Goal: Information Seeking & Learning: Learn about a topic

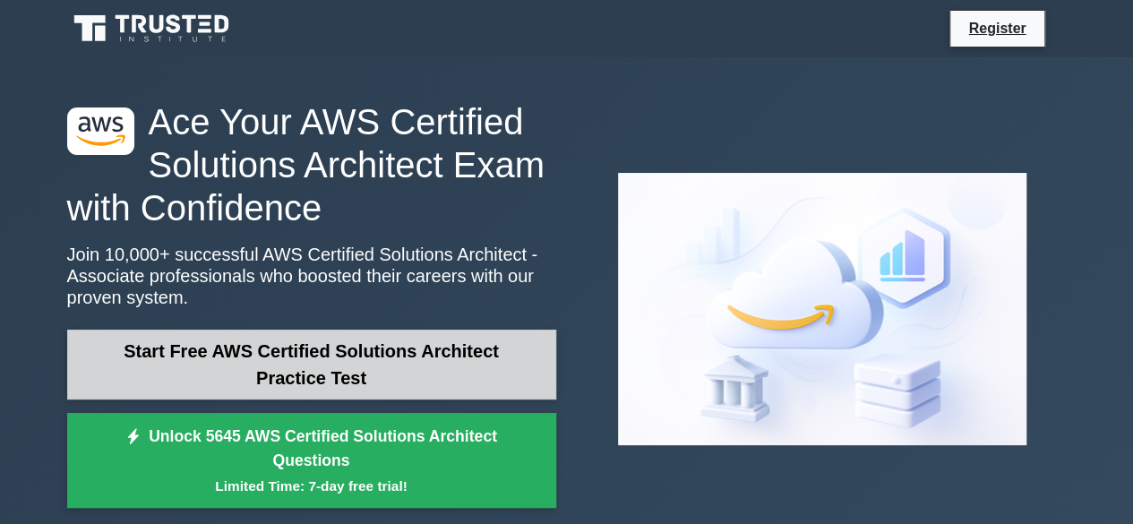
click at [303, 355] on link "Start Free AWS Certified Solutions Architect Practice Test" at bounding box center [311, 364] width 489 height 70
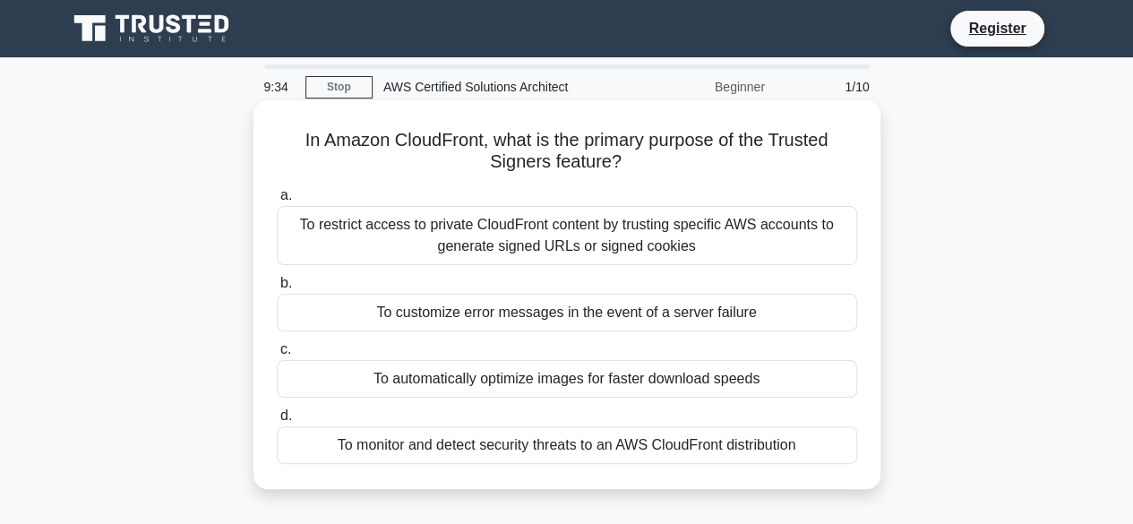
click at [538, 235] on div "To restrict access to private CloudFront content by trusting specific AWS accou…" at bounding box center [567, 235] width 580 height 59
click at [277, 201] on input "a. To restrict access to private CloudFront content by trusting specific AWS ac…" at bounding box center [277, 196] width 0 height 12
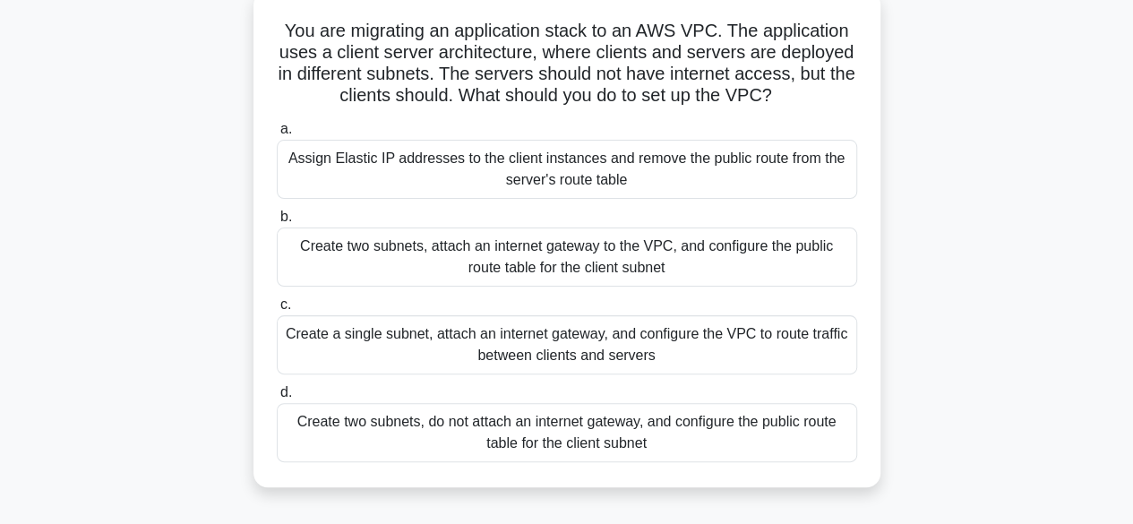
scroll to position [97, 0]
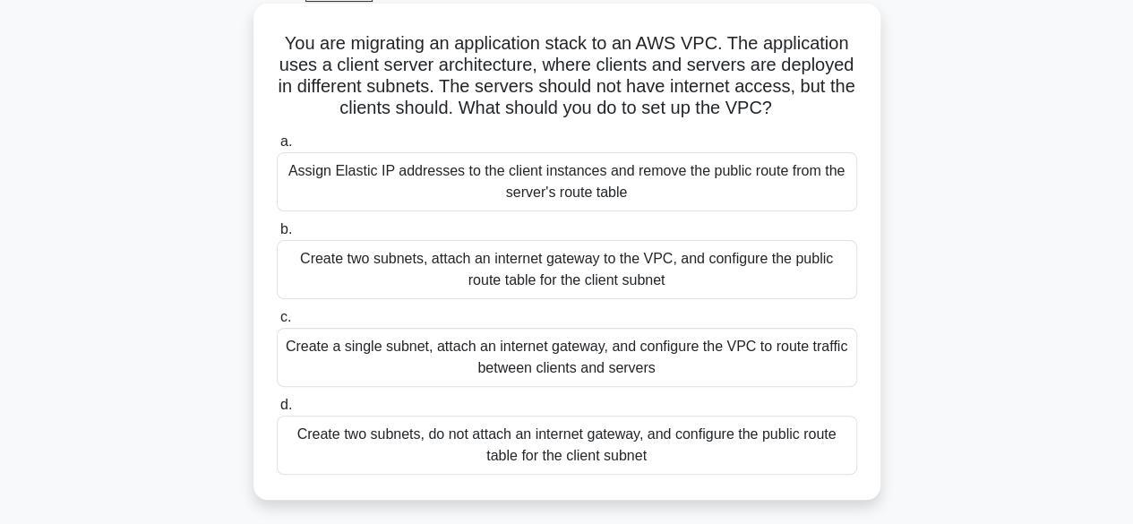
click at [566, 262] on div "Create two subnets, attach an internet gateway to the VPC, and configure the pu…" at bounding box center [567, 269] width 580 height 59
click at [277, 235] on input "b. Create two subnets, attach an internet gateway to the VPC, and configure the…" at bounding box center [277, 230] width 0 height 12
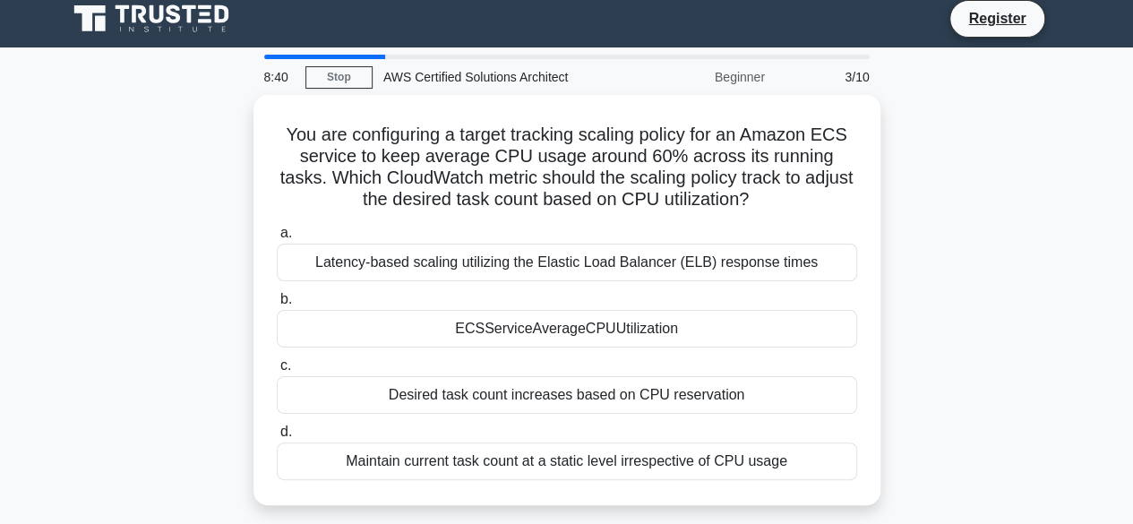
scroll to position [0, 0]
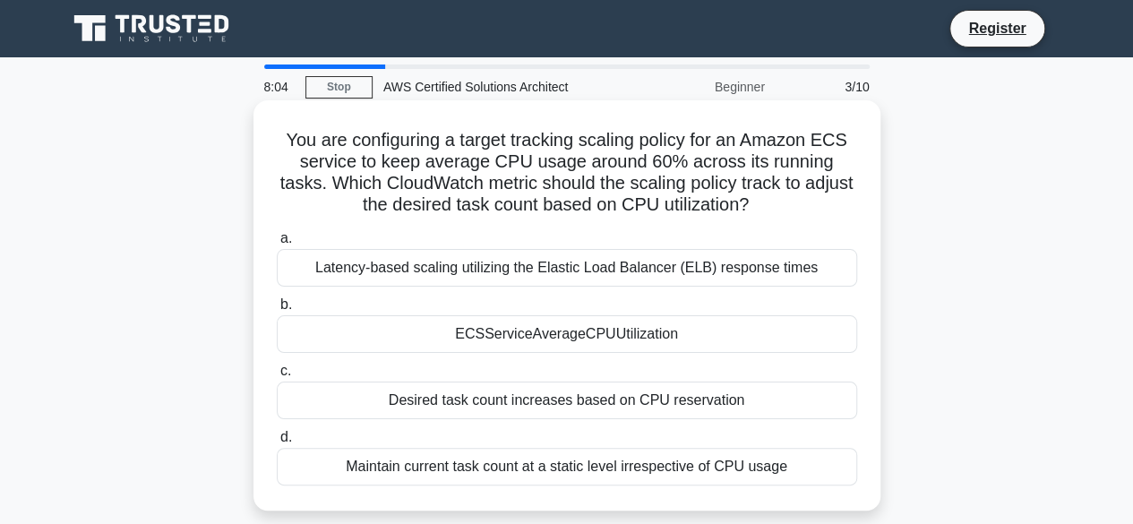
click at [716, 261] on div "Latency-based scaling utilizing the Elastic Load Balancer (ELB) response times" at bounding box center [567, 268] width 580 height 38
click at [277, 244] on input "a. Latency-based scaling utilizing the Elastic Load Balancer (ELB) response tim…" at bounding box center [277, 239] width 0 height 12
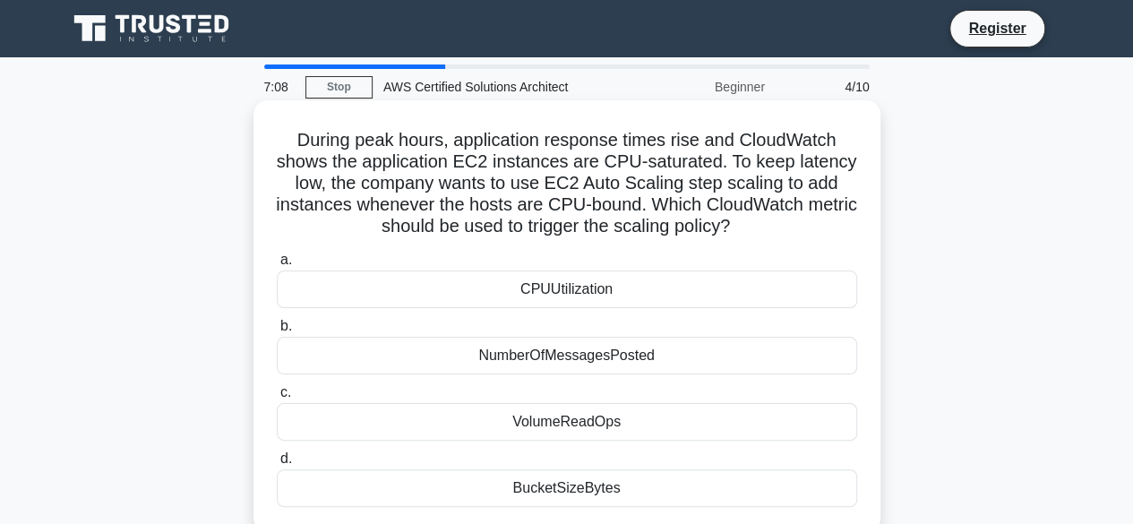
scroll to position [97, 0]
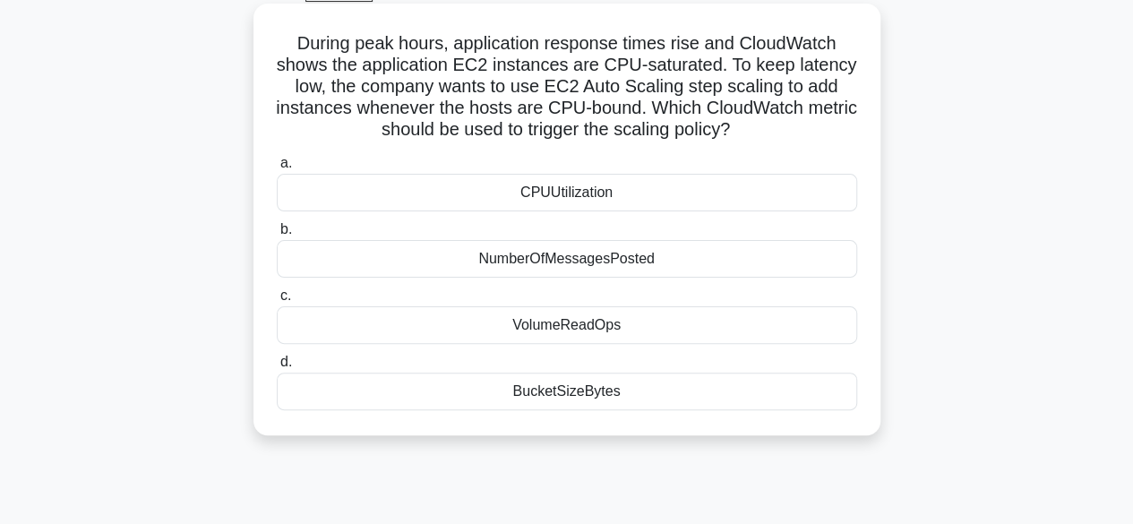
click at [743, 175] on div "CPUUtilization" at bounding box center [567, 193] width 580 height 38
click at [277, 169] on input "a. CPUUtilization" at bounding box center [277, 164] width 0 height 12
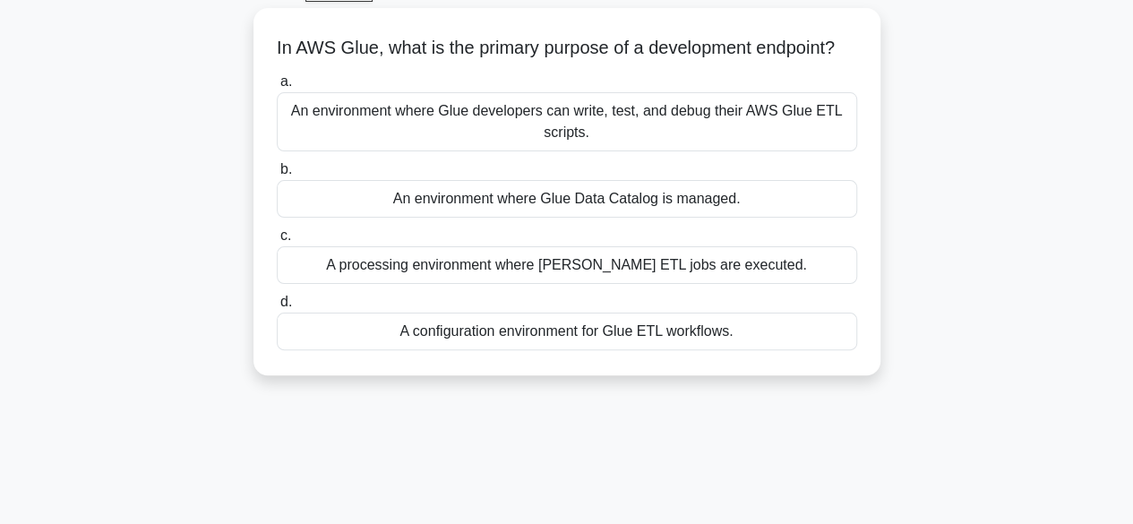
scroll to position [0, 0]
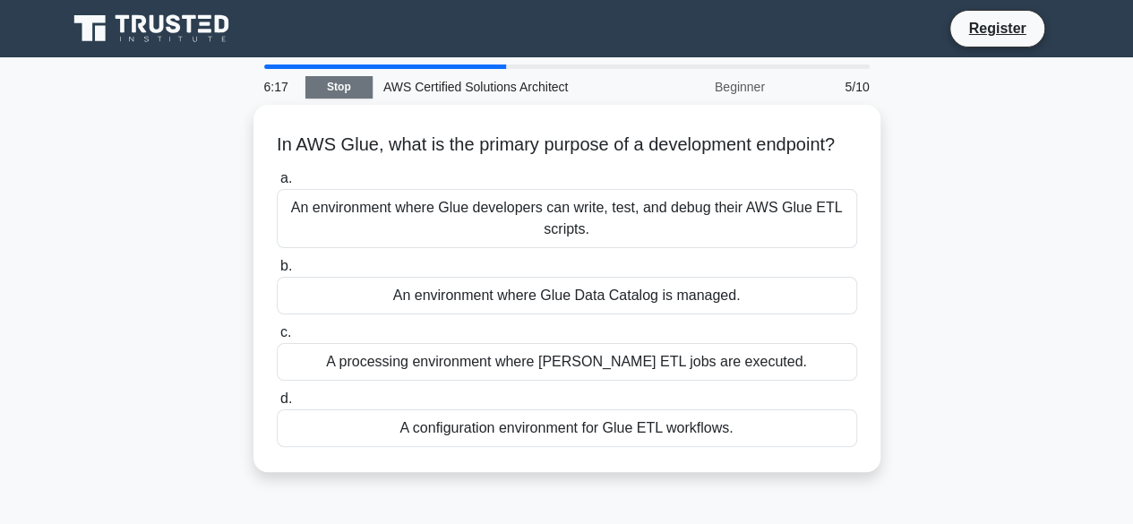
click at [354, 94] on link "Stop" at bounding box center [338, 87] width 67 height 22
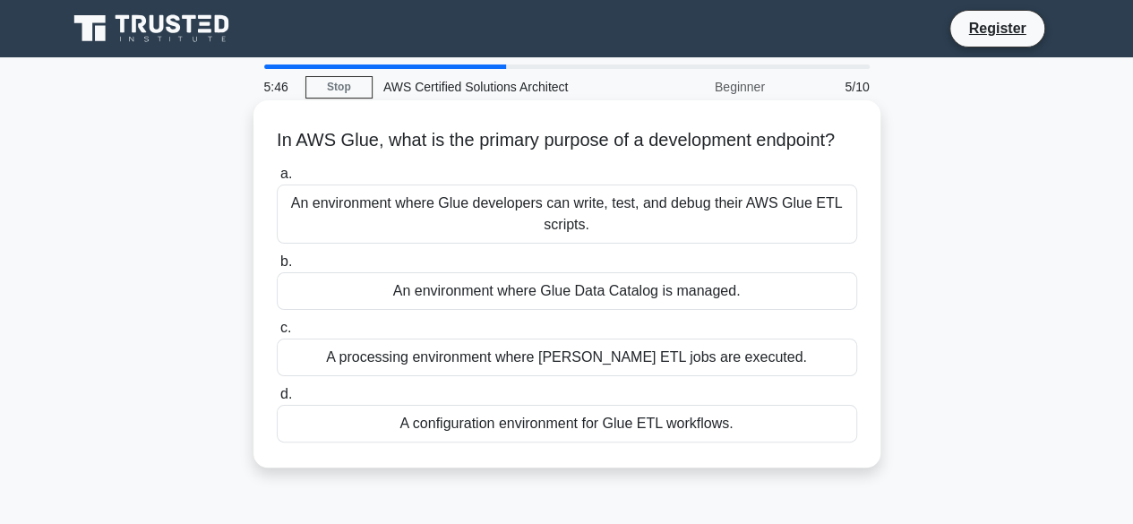
click at [528, 442] on div "A configuration environment for Glue ETL workflows." at bounding box center [567, 424] width 580 height 38
click at [277, 400] on input "d. A configuration environment for Glue ETL workflows." at bounding box center [277, 395] width 0 height 12
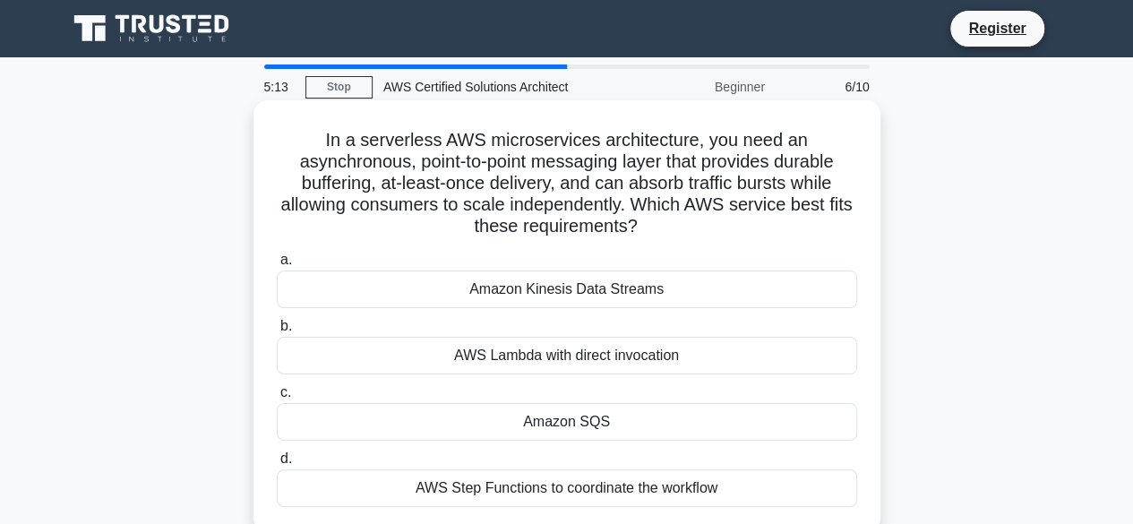
click at [586, 432] on div "Amazon SQS" at bounding box center [567, 422] width 580 height 38
click at [277, 398] on input "c. Amazon SQS" at bounding box center [277, 393] width 0 height 12
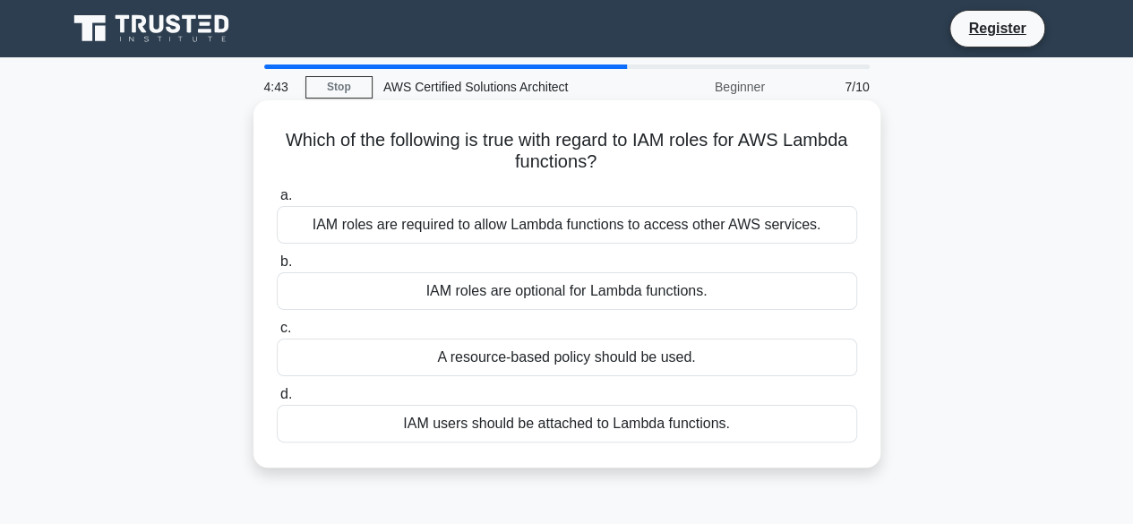
drag, startPoint x: 311, startPoint y: 130, endPoint x: 749, endPoint y: 456, distance: 546.5
click at [749, 456] on div "Which of the following is true with regard to IAM roles for AWS Lambda function…" at bounding box center [567, 283] width 612 height 353
copy div "Which of the following is true with regard to IAM roles for AWS Lambda function…"
click at [795, 262] on label "b. IAM roles are optional for Lambda functions." at bounding box center [567, 280] width 580 height 59
click at [277, 262] on input "b. IAM roles are optional for Lambda functions." at bounding box center [277, 262] width 0 height 12
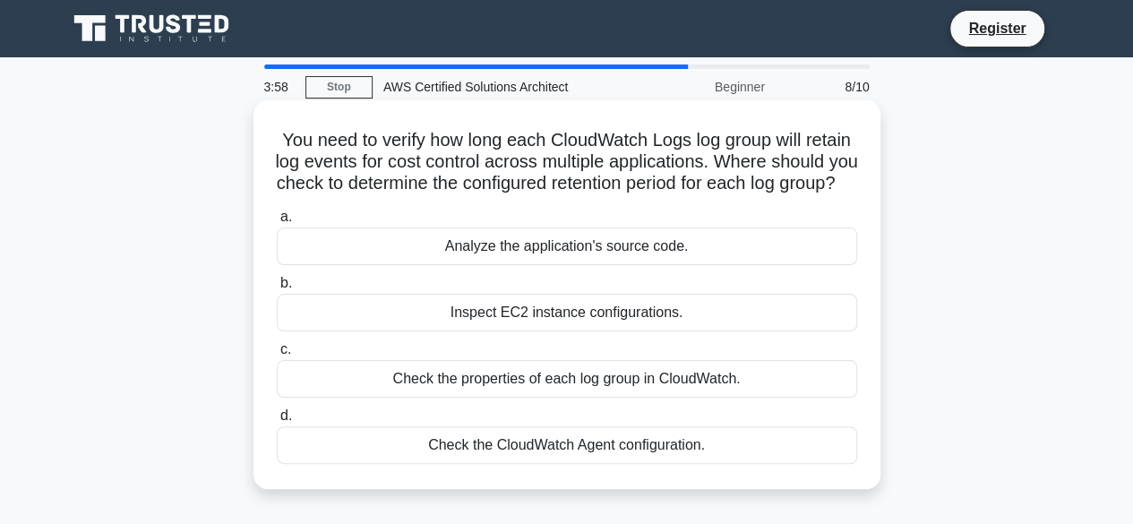
click at [679, 261] on div "Analyze the application's source code." at bounding box center [567, 246] width 580 height 38
click at [277, 223] on input "a. Analyze the application's source code." at bounding box center [277, 217] width 0 height 12
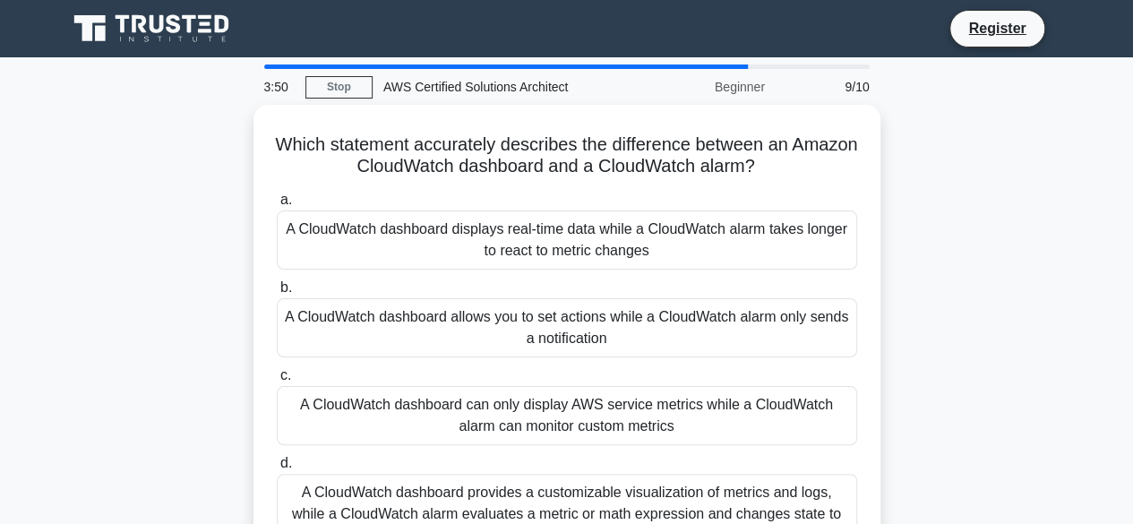
click at [679, 261] on div "A CloudWatch dashboard displays real-time data while a CloudWatch alarm takes l…" at bounding box center [567, 239] width 580 height 59
click at [277, 206] on input "a. A CloudWatch dashboard displays real-time data while a CloudWatch alarm take…" at bounding box center [277, 200] width 0 height 12
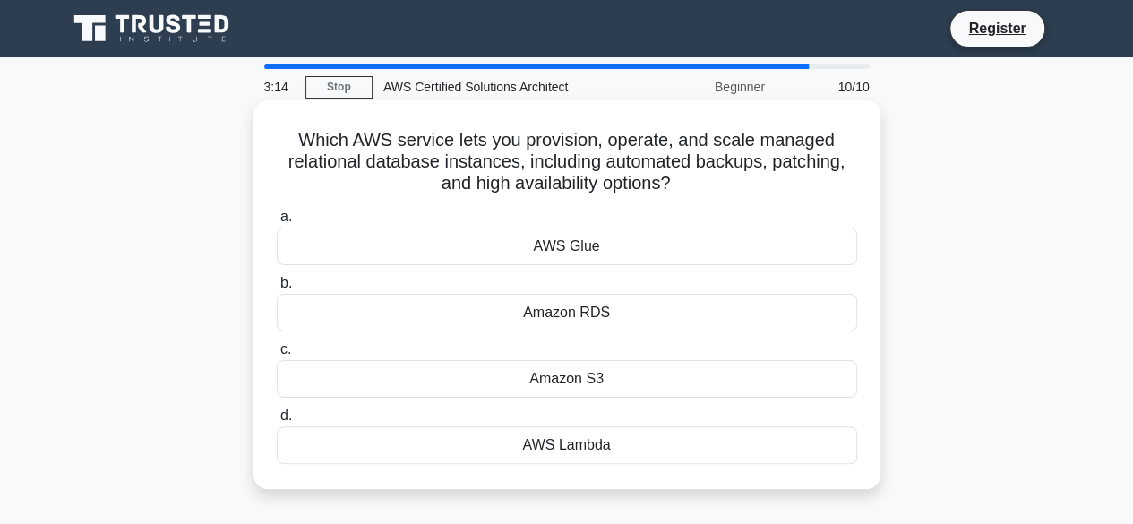
drag, startPoint x: 292, startPoint y: 148, endPoint x: 729, endPoint y: 180, distance: 438.1
click at [729, 180] on h5 "Which AWS service lets you provision, operate, and scale managed relational dat…" at bounding box center [567, 162] width 584 height 66
copy h5 "Which AWS service lets you provision, operate, and scale managed relational dat…"
click at [666, 312] on div "Amazon RDS" at bounding box center [567, 313] width 580 height 38
click at [277, 289] on input "b. Amazon RDS" at bounding box center [277, 284] width 0 height 12
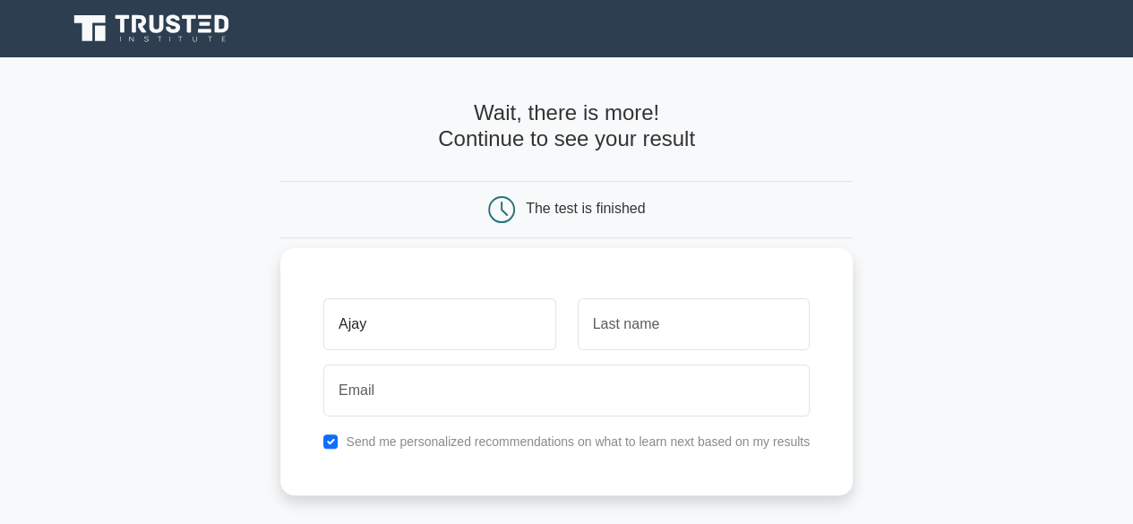
type input "Ajay"
click at [666, 329] on input "text" at bounding box center [693, 324] width 232 height 52
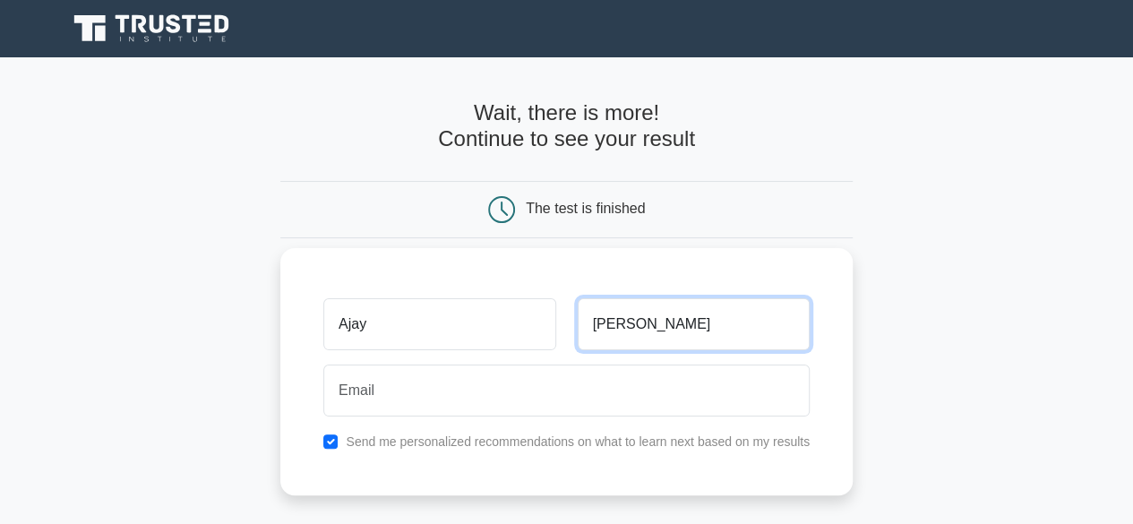
type input "Kalburgi"
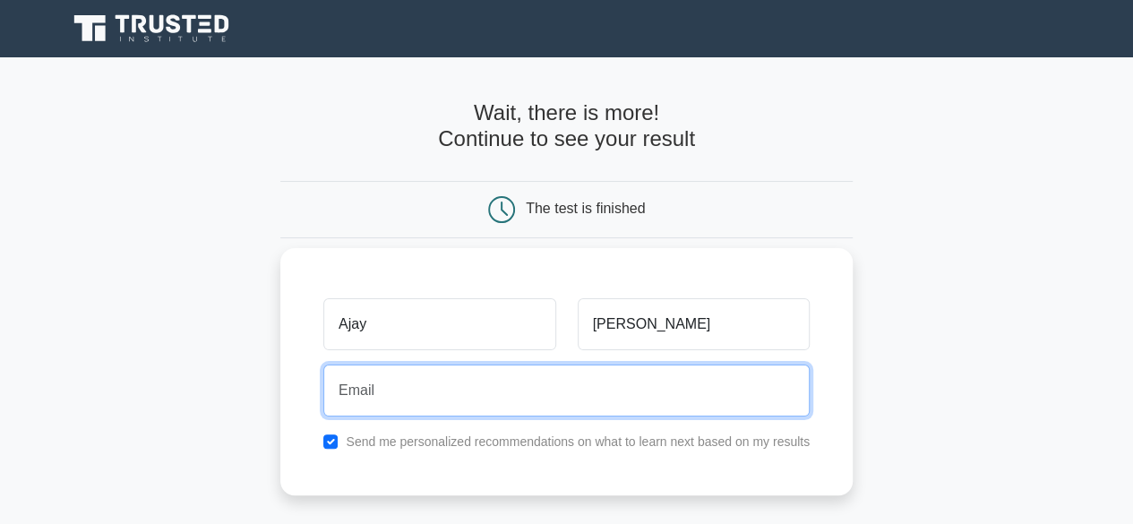
click at [565, 397] on input "email" at bounding box center [566, 390] width 486 height 52
type input "ajaykalburgi.always@gmailcom"
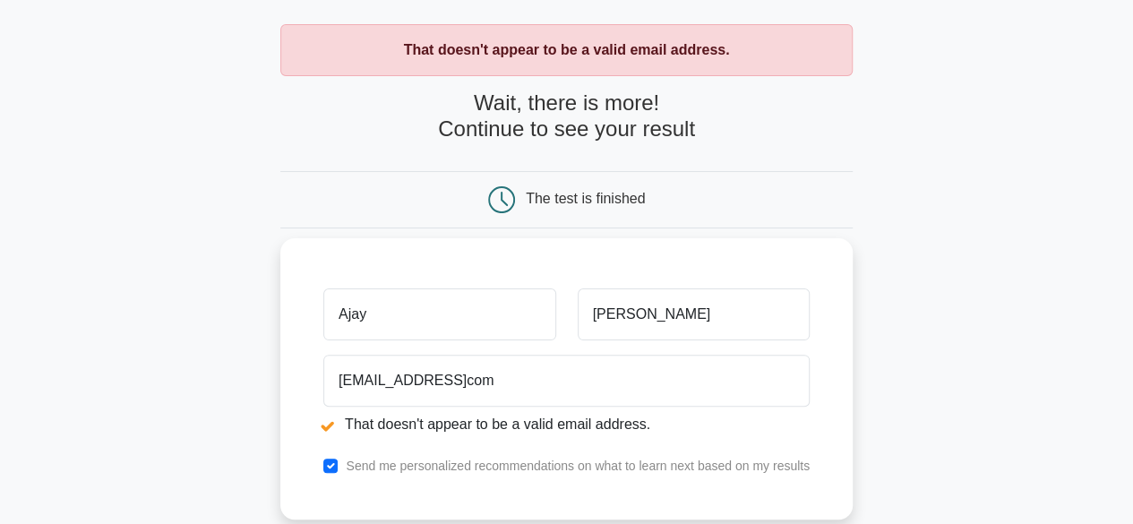
scroll to position [70, 0]
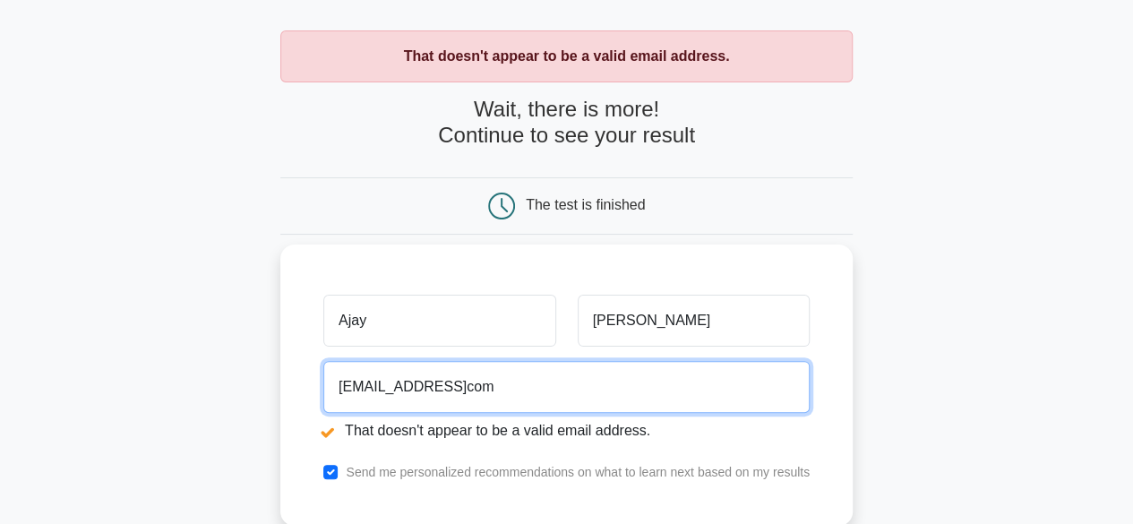
click at [588, 395] on input "ajaykalburgi.always@gmailcom" at bounding box center [566, 387] width 486 height 52
type input "a"
type input "kalburgiajay.77@gmail.com"
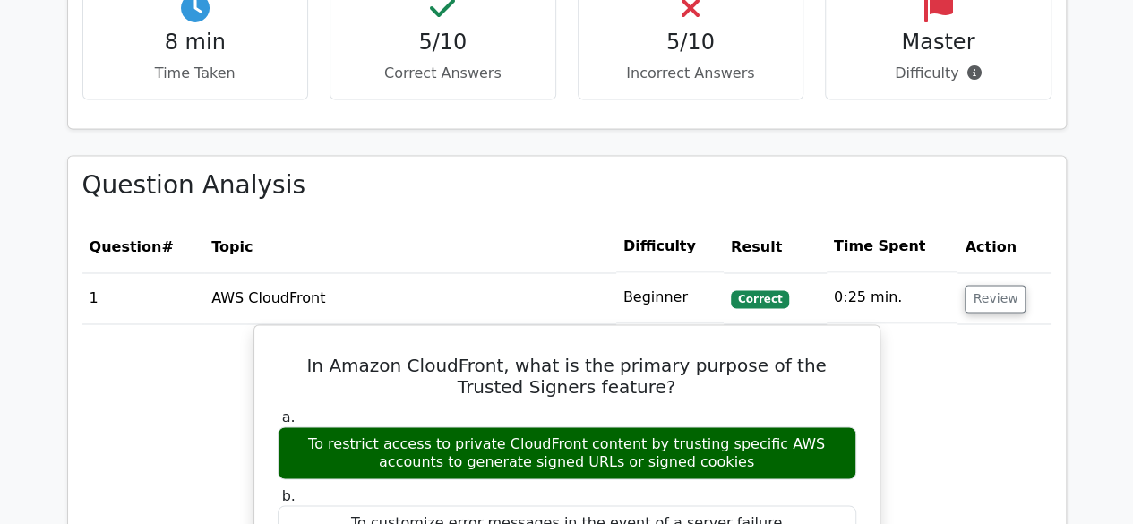
scroll to position [1357, 0]
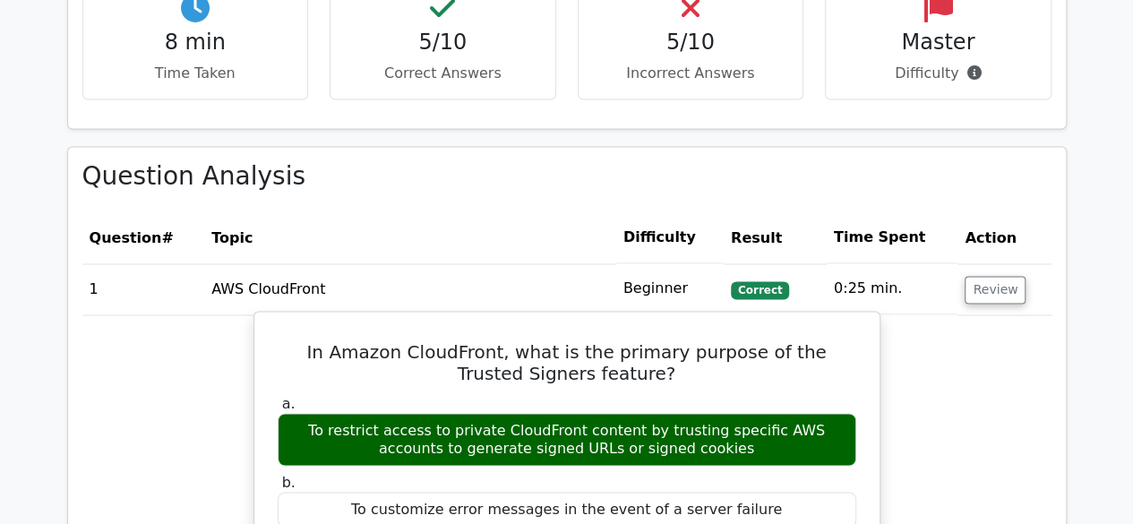
click at [313, 340] on h5 "In Amazon CloudFront, what is the primary purpose of the Trusted Signers featur…" at bounding box center [567, 361] width 582 height 43
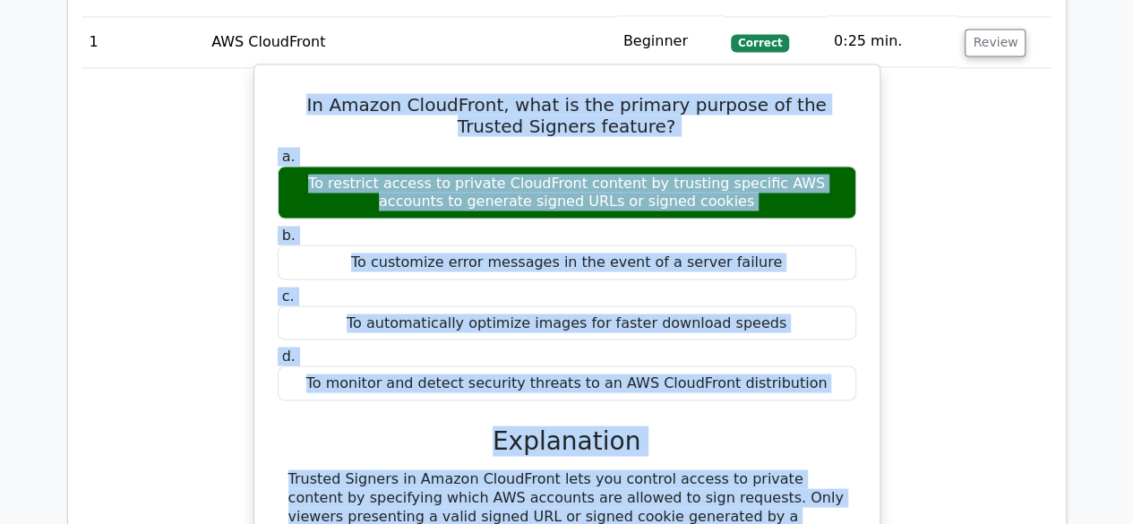
scroll to position [1654, 0]
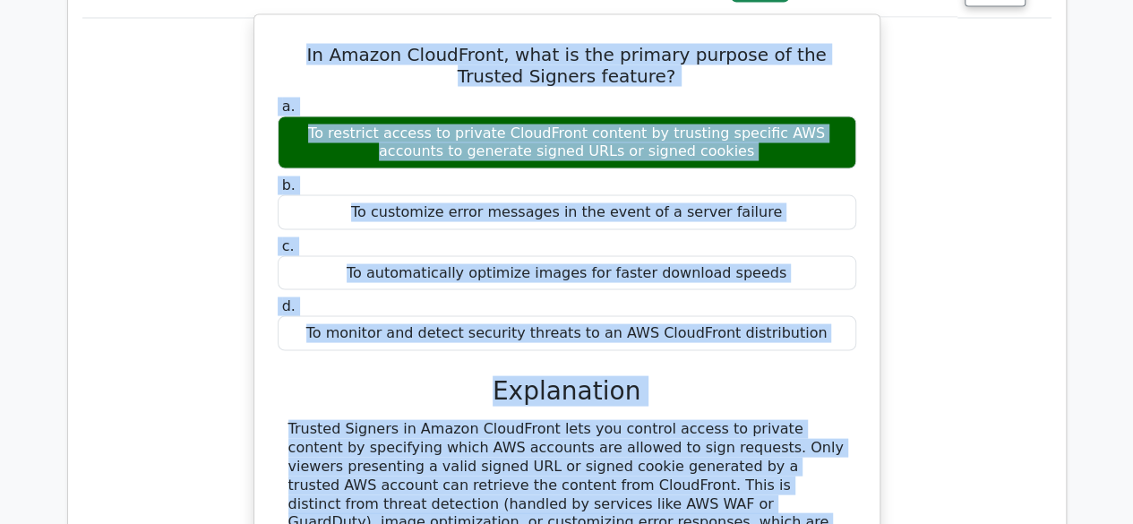
drag, startPoint x: 294, startPoint y: 263, endPoint x: 807, endPoint y: 243, distance: 513.4
click at [807, 243] on div "In Amazon CloudFront, what is the primary purpose of the Trusted Signers featur…" at bounding box center [566, 327] width 611 height 613
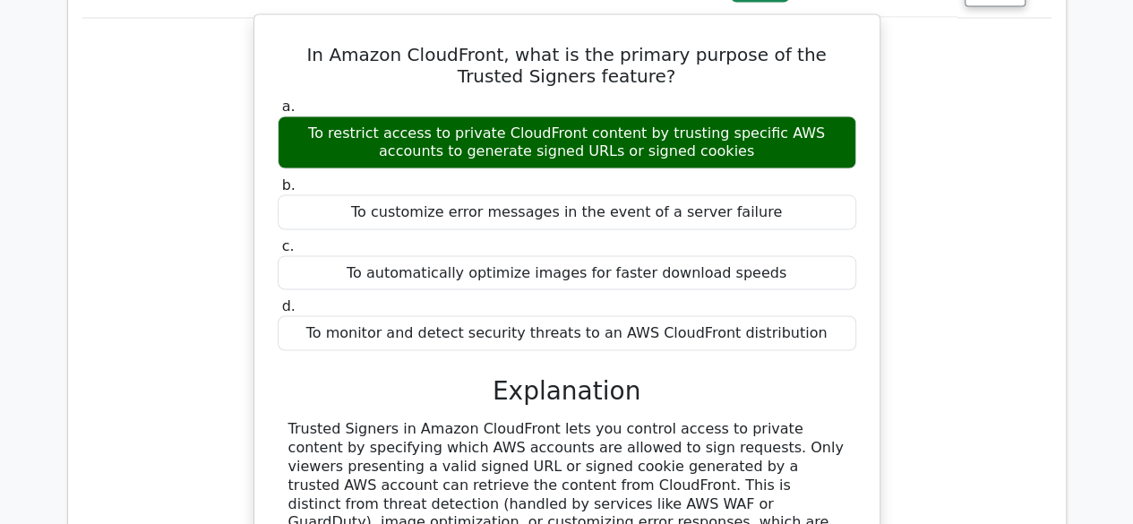
click at [399, 278] on div "a. To restrict access to private CloudFront content by trusting specific AWS ac…" at bounding box center [567, 356] width 582 height 527
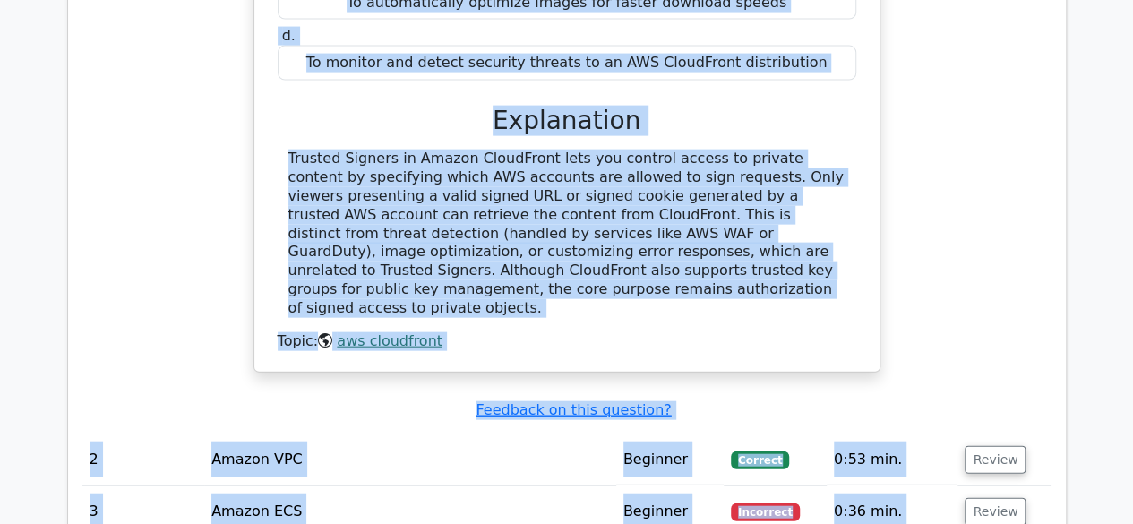
scroll to position [1936, 0]
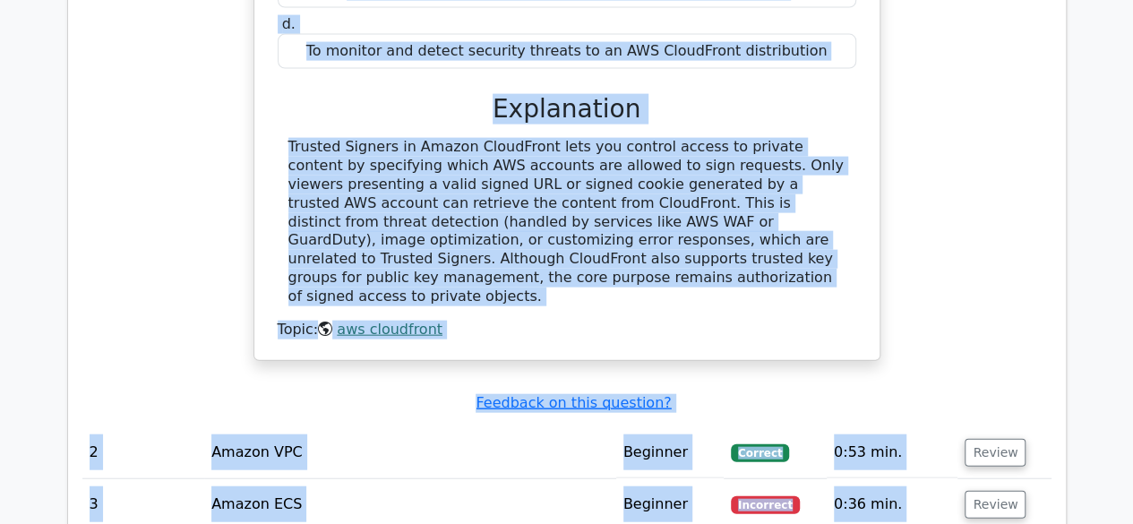
drag, startPoint x: 295, startPoint y: 164, endPoint x: 412, endPoint y: 178, distance: 117.3
click at [412, 178] on div "In Amazon CloudFront, what is the primary purpose of the Trusted Signers featur…" at bounding box center [566, 46] width 611 height 613
copy div "In Amazon CloudFront, what is the primary purpose of the Trusted Signers featur…"
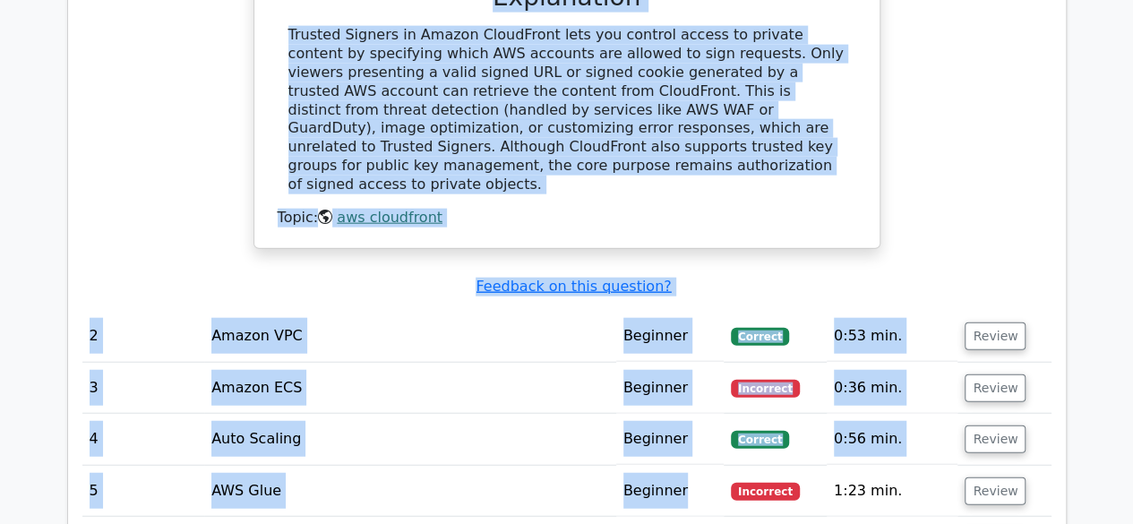
scroll to position [2025, 0]
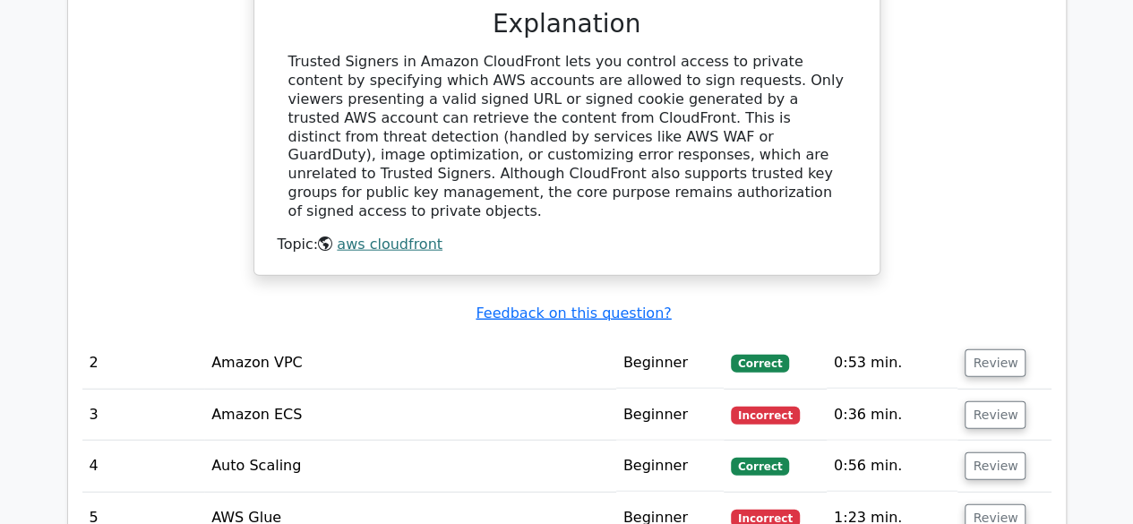
click at [587, 338] on td "Amazon VPC" at bounding box center [410, 363] width 412 height 51
click at [979, 349] on button "Review" at bounding box center [994, 363] width 61 height 28
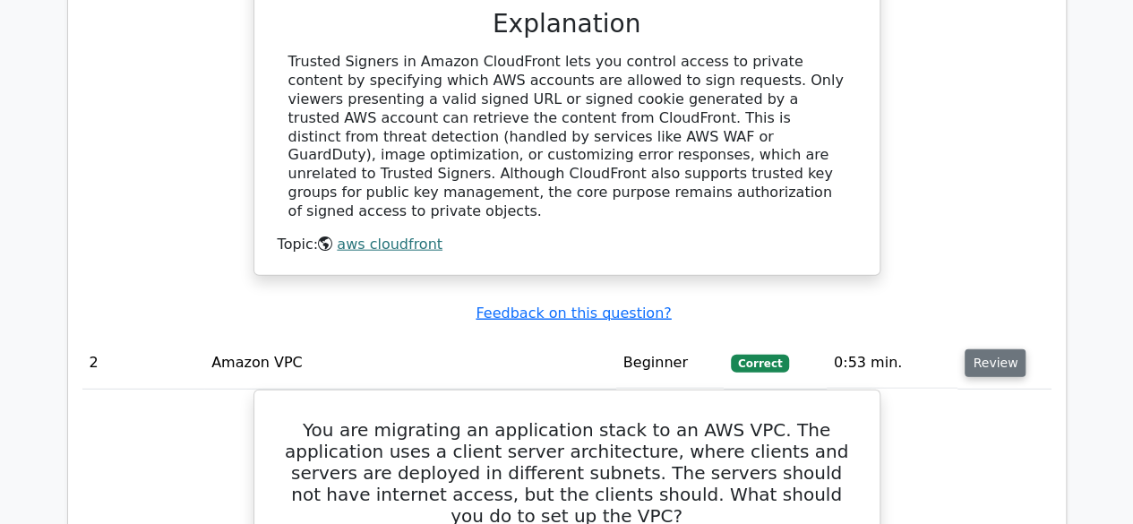
click at [979, 349] on button "Review" at bounding box center [994, 363] width 61 height 28
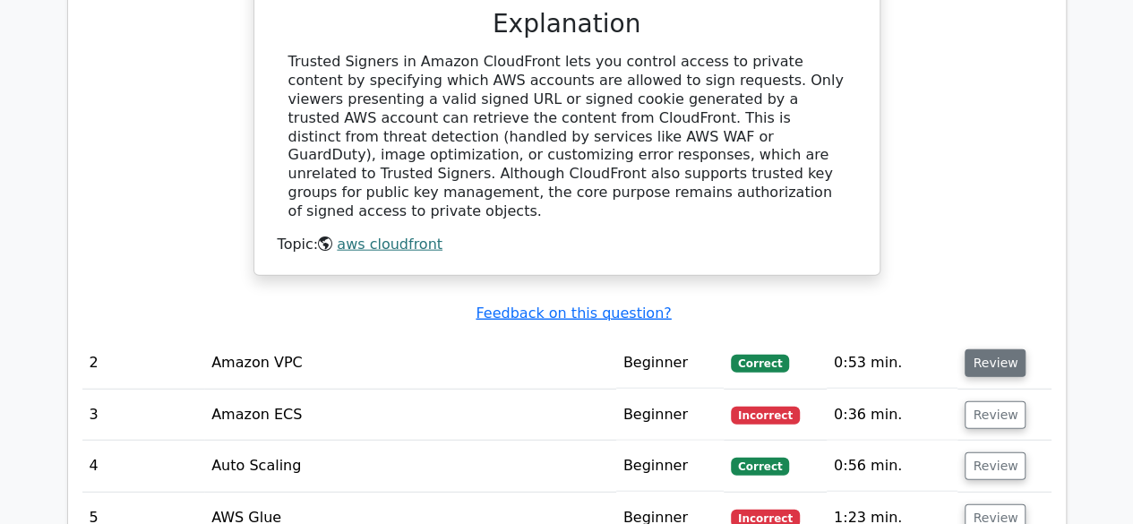
click at [979, 349] on button "Review" at bounding box center [994, 363] width 61 height 28
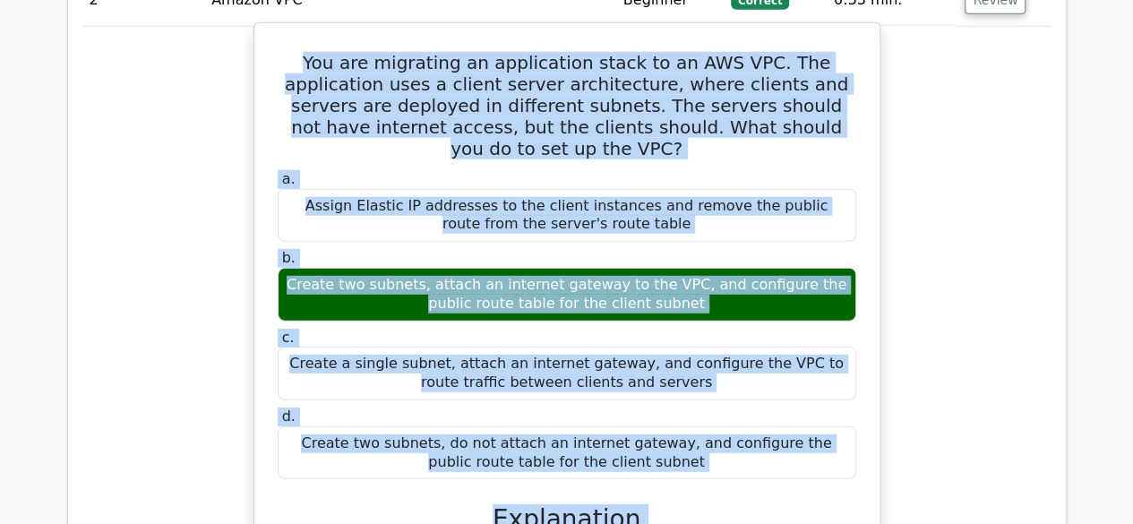
scroll to position [2397, 0]
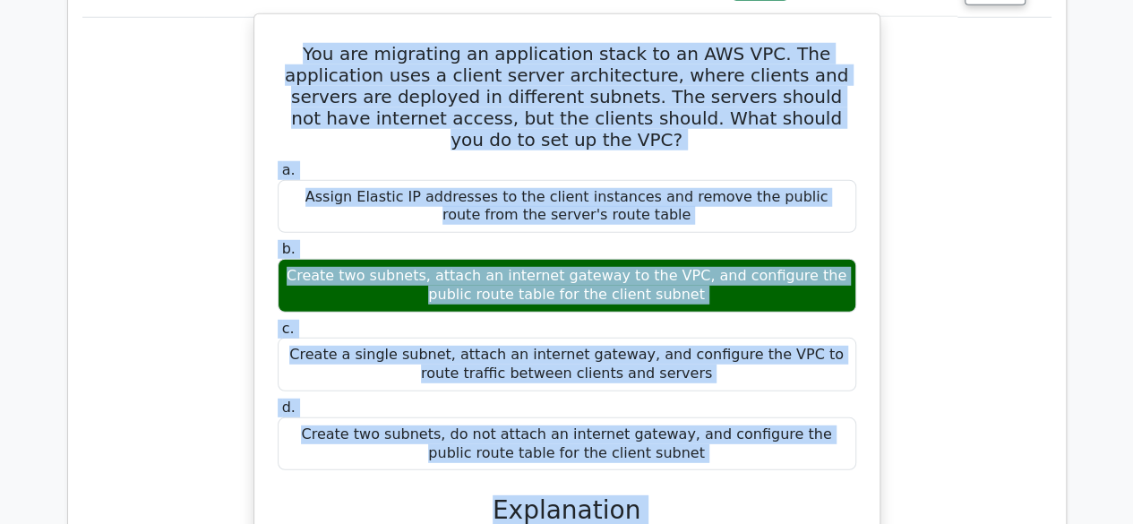
drag, startPoint x: 279, startPoint y: 251, endPoint x: 802, endPoint y: 475, distance: 569.1
click at [802, 475] on div "You are migrating an application stack to an AWS VPC. The application uses a cl…" at bounding box center [566, 350] width 611 height 659
copy div "You are migrating an application stack to an AWS VPC. The application uses a cl…"
click at [632, 352] on div "a. Assign Elastic IP addresses to the client instances and remove the public ro…" at bounding box center [567, 412] width 582 height 509
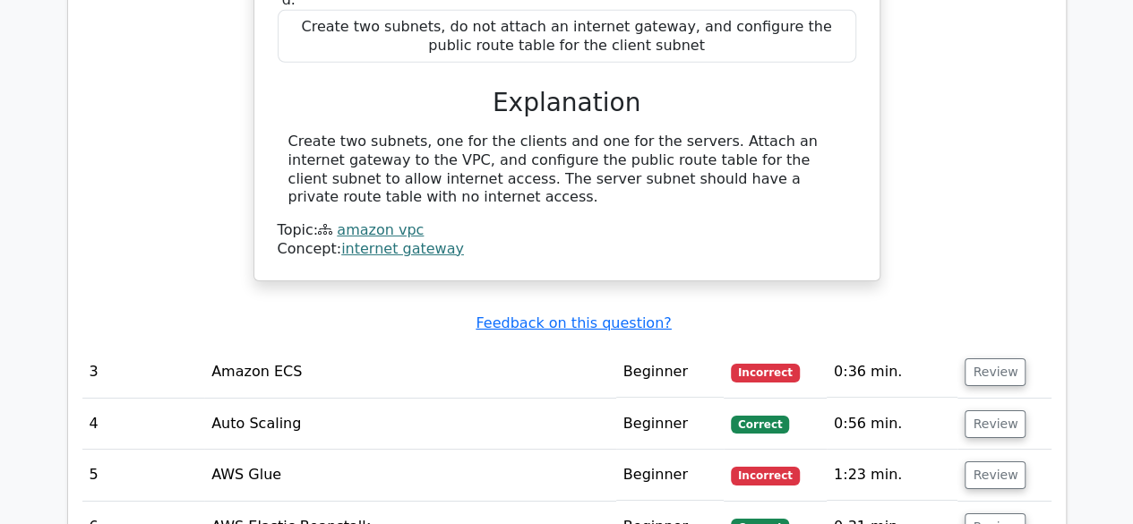
scroll to position [2808, 0]
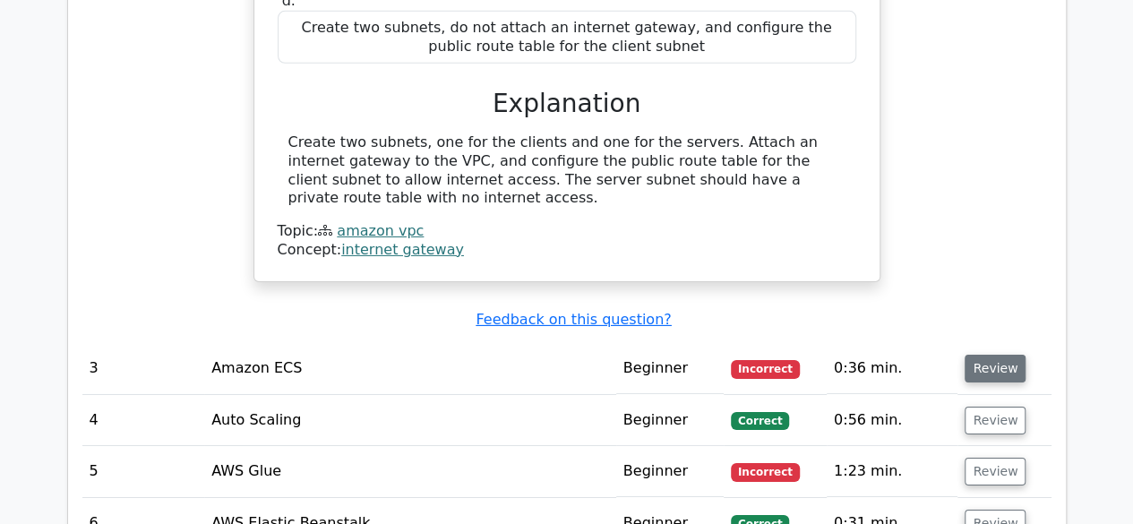
click at [976, 355] on button "Review" at bounding box center [994, 369] width 61 height 28
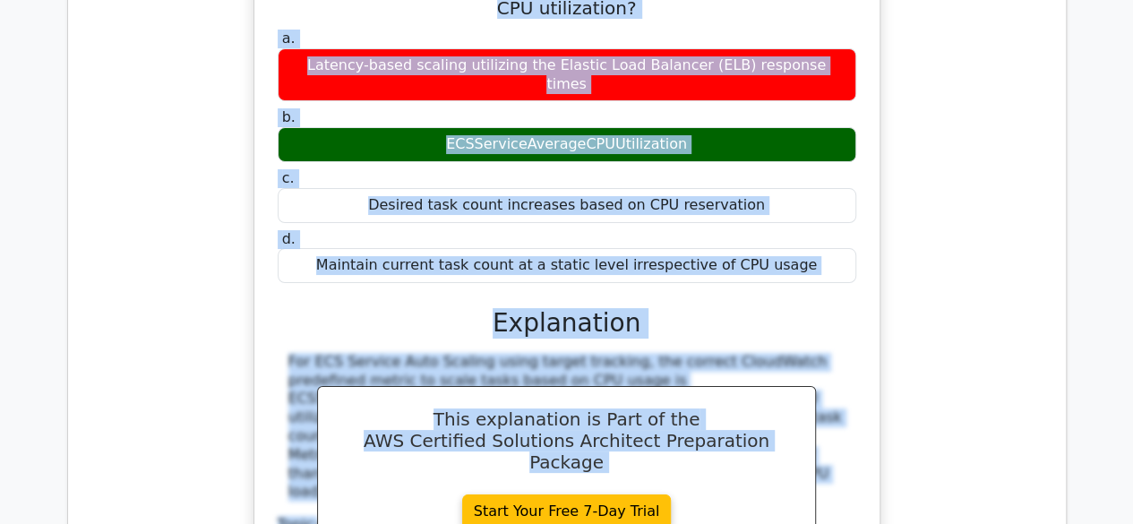
scroll to position [3544, 0]
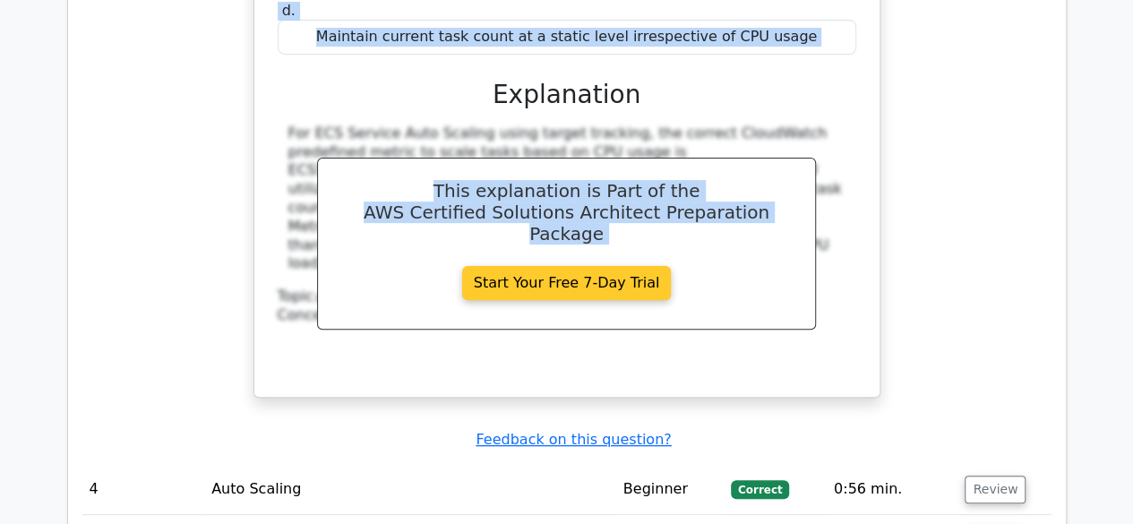
drag, startPoint x: 276, startPoint y: 132, endPoint x: 611, endPoint y: 109, distance: 335.6
click at [611, 109] on div "You are configuring a target tracking scaling policy for an Amazon ECS service …" at bounding box center [566, 26] width 611 height 728
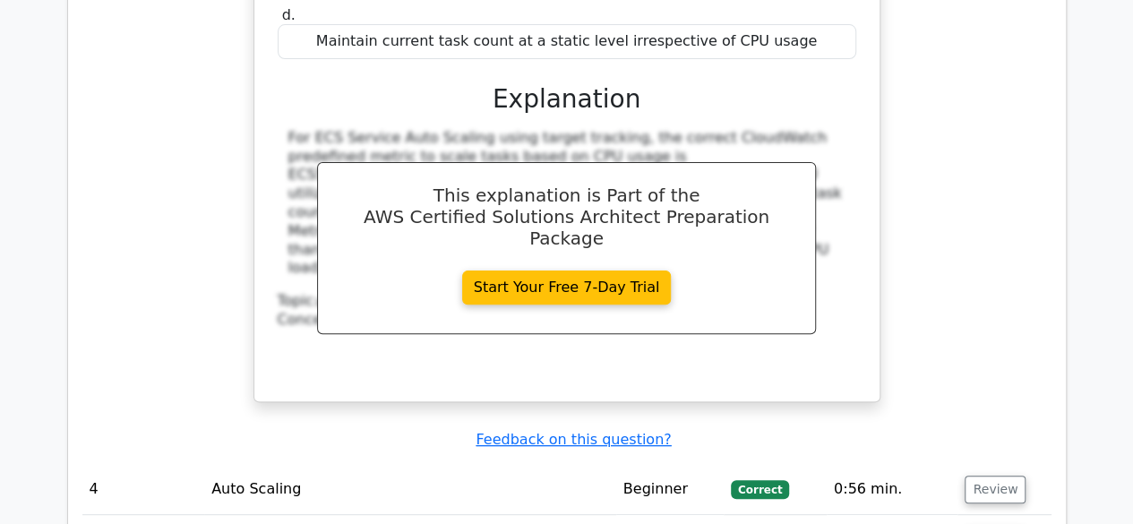
click at [962, 120] on div "You are configuring a target tracking scaling policy for an Amazon ECS service …" at bounding box center [566, 40] width 969 height 765
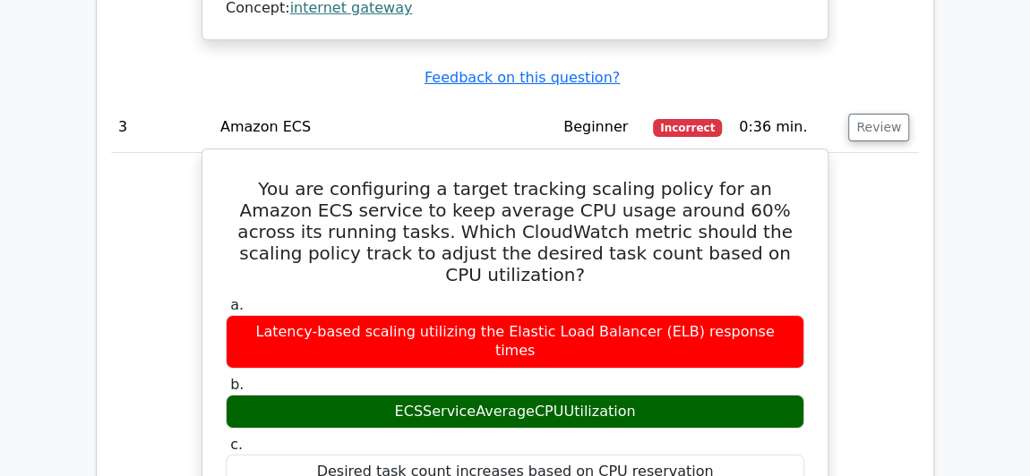
scroll to position [3044, 0]
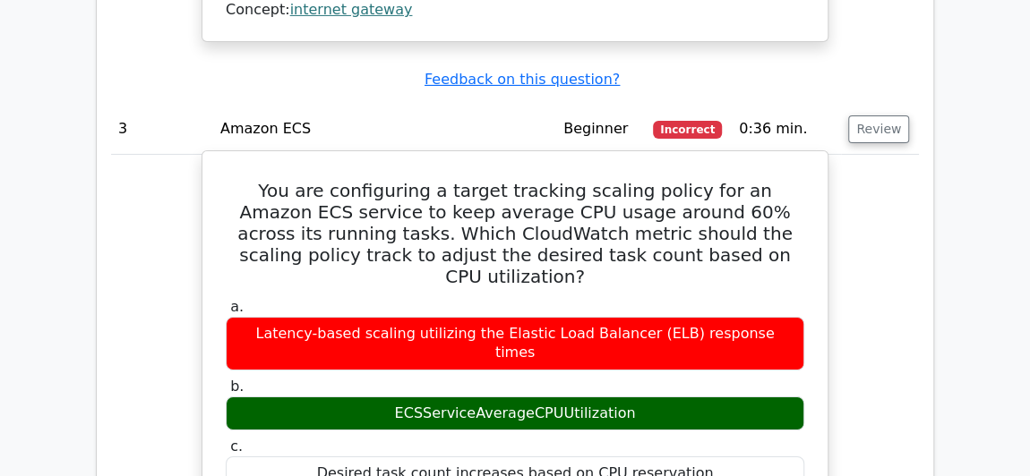
drag, startPoint x: 228, startPoint y: 44, endPoint x: 754, endPoint y: 360, distance: 613.2
copy div "You are configuring a target tracking scaling policy for an Amazon ECS service …"
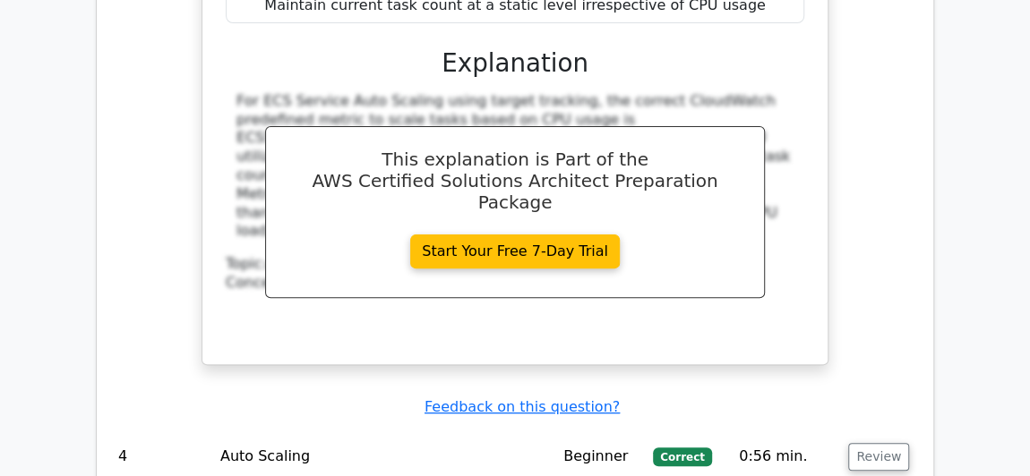
scroll to position [3576, 0]
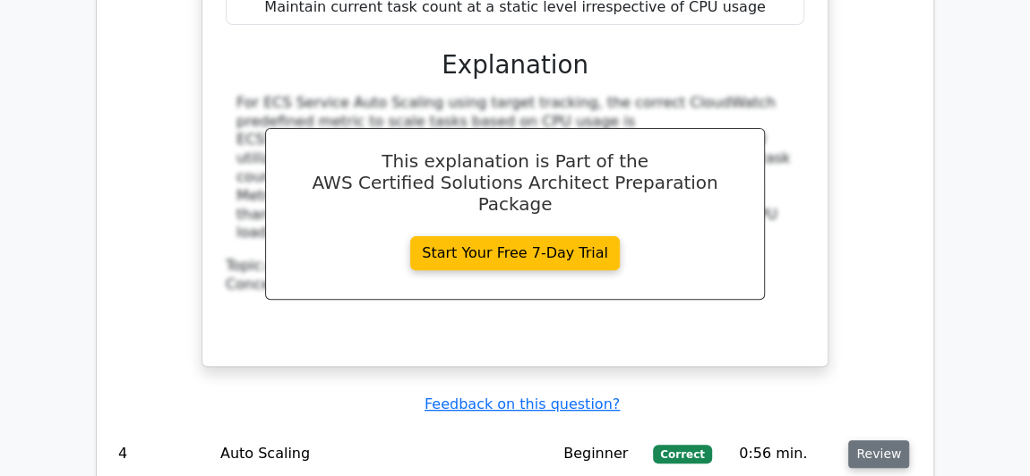
click at [868, 440] on button "Review" at bounding box center [878, 454] width 61 height 28
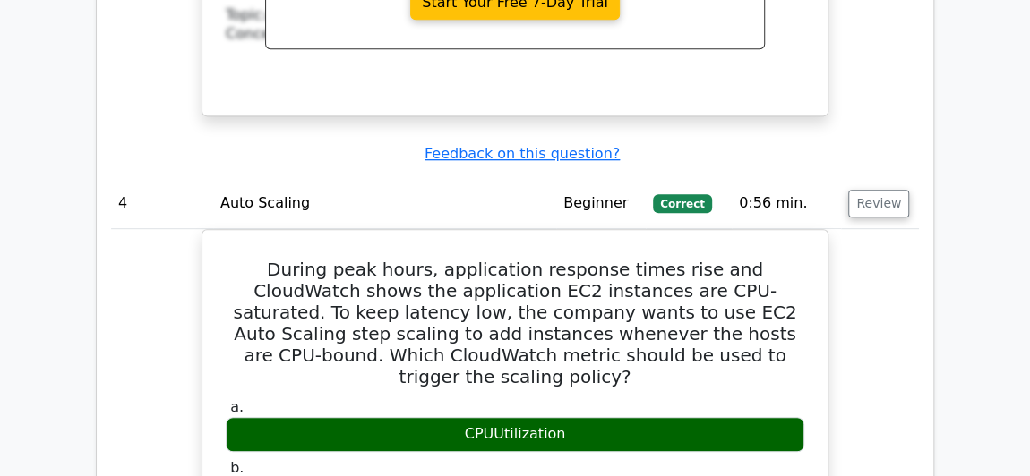
scroll to position [3825, 0]
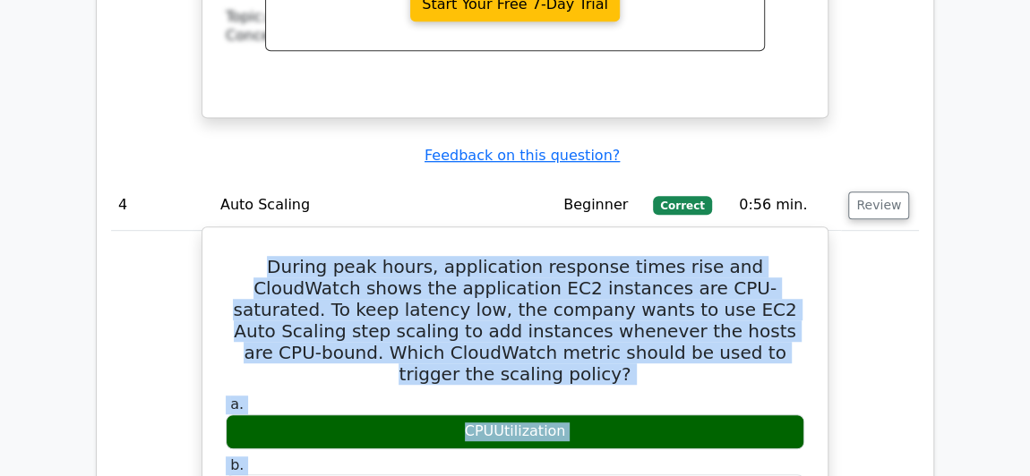
drag, startPoint x: 239, startPoint y: 89, endPoint x: 433, endPoint y: 435, distance: 397.2
copy div "During peak hours, application response times rise and CloudWatch shows the app…"
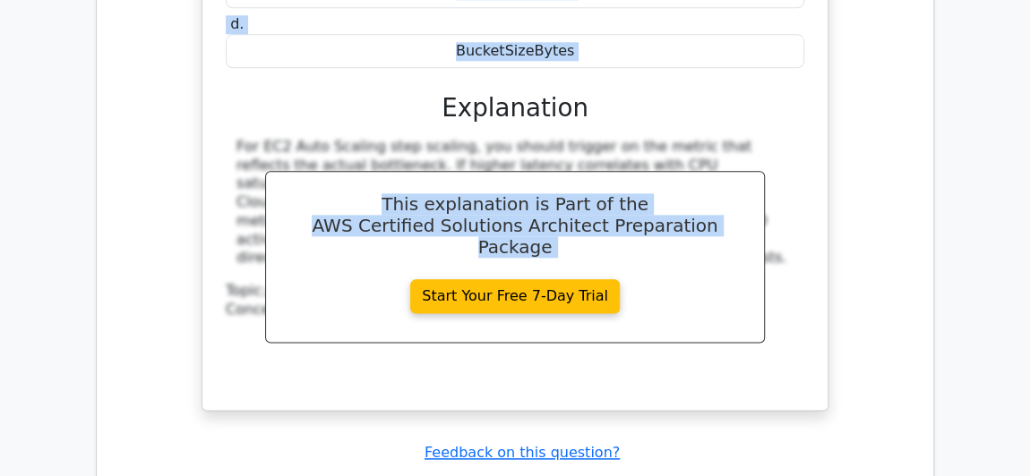
scroll to position [4408, 0]
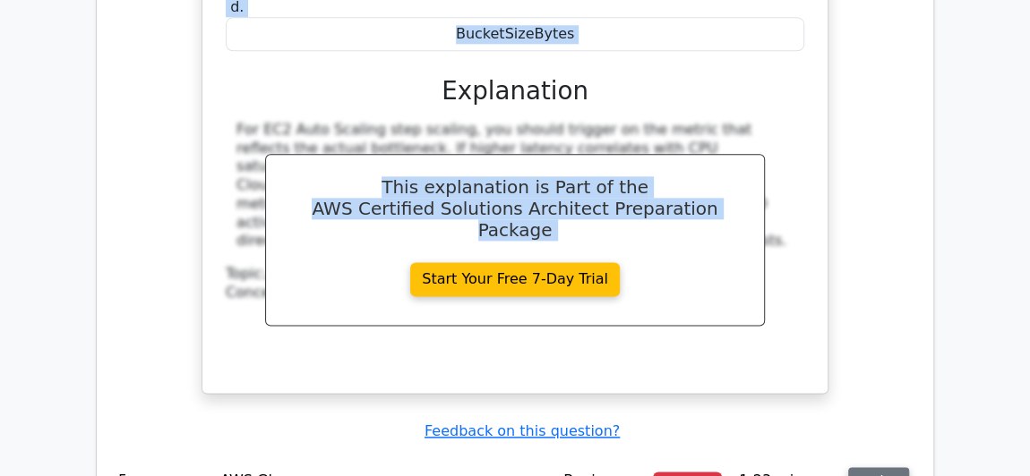
click at [882, 467] on button "Review" at bounding box center [878, 481] width 61 height 28
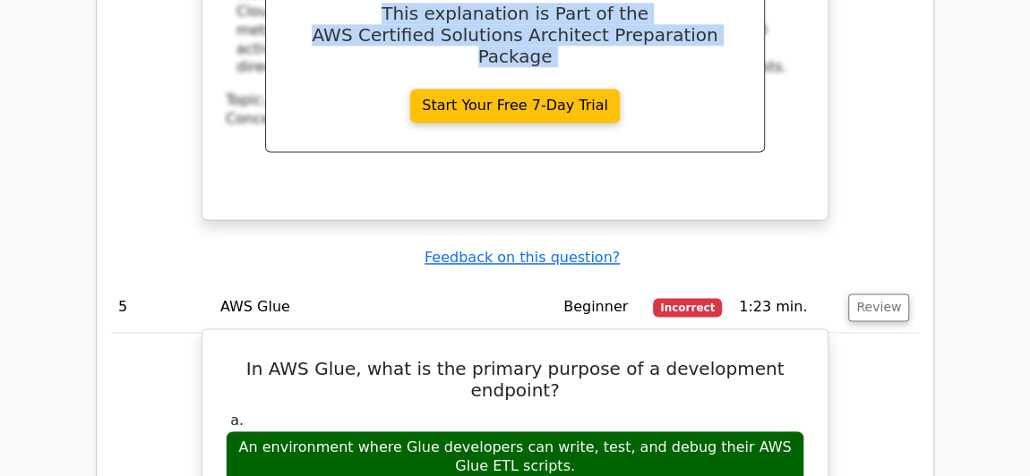
scroll to position [4586, 0]
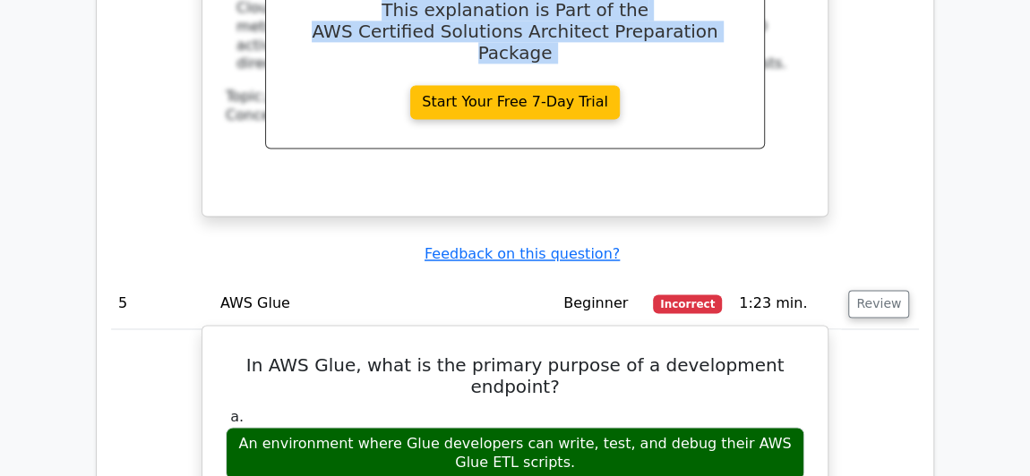
drag, startPoint x: 227, startPoint y: 155, endPoint x: 691, endPoint y: 423, distance: 535.9
copy div "In AWS Glue, what is the primary purpose of a development endpoint? a. An envir…"
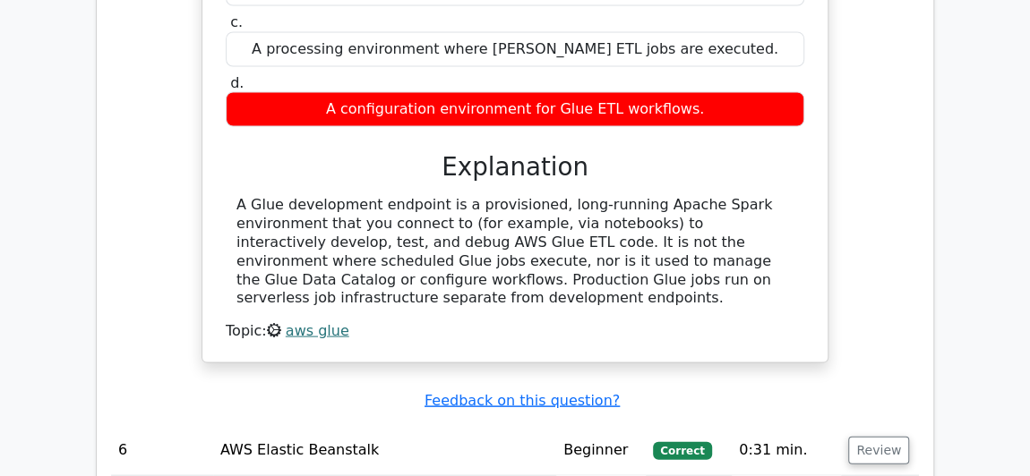
scroll to position [5130, 0]
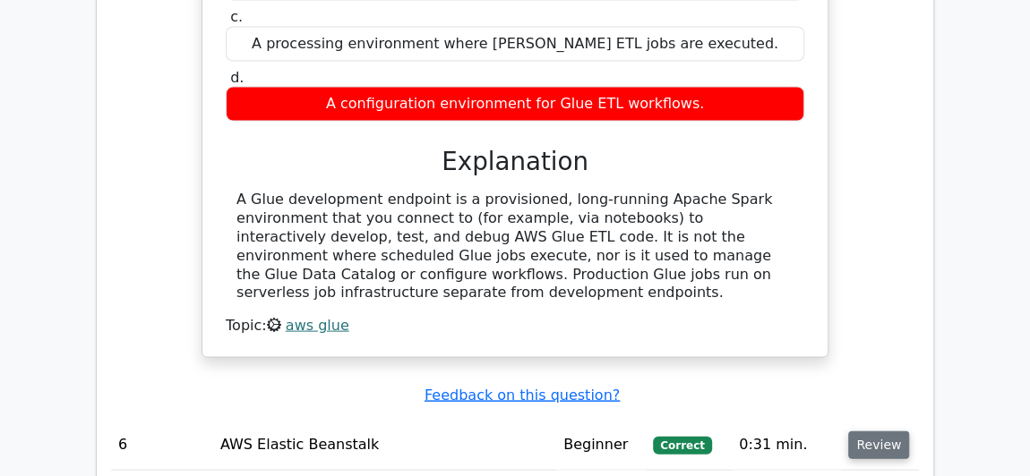
click at [886, 432] on button "Review" at bounding box center [878, 446] width 61 height 28
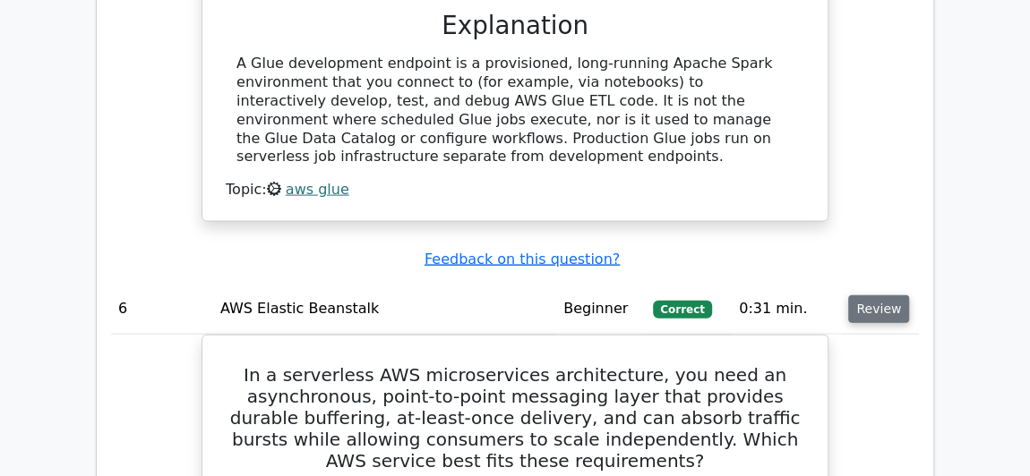
scroll to position [5270, 0]
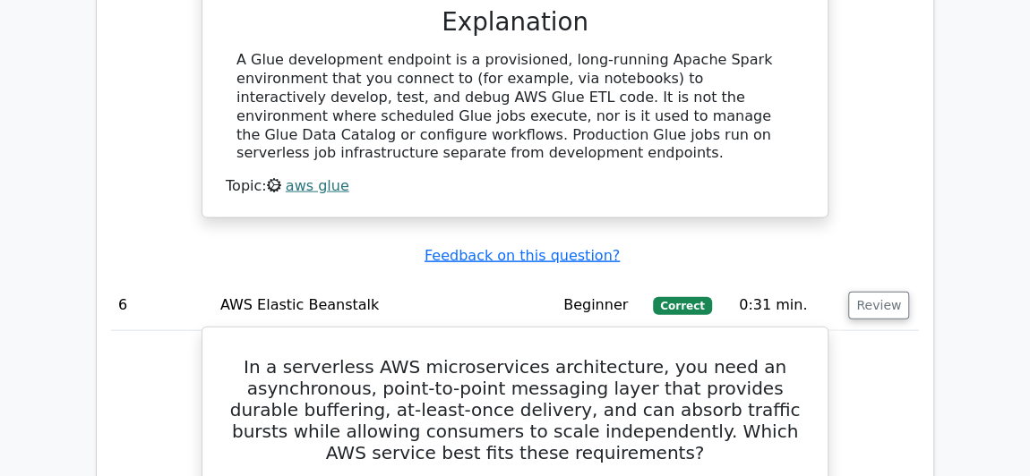
drag, startPoint x: 271, startPoint y: 131, endPoint x: 679, endPoint y: 474, distance: 533.0
copy div "In a serverless AWS microservices architecture, you need an asynchronous, point…"
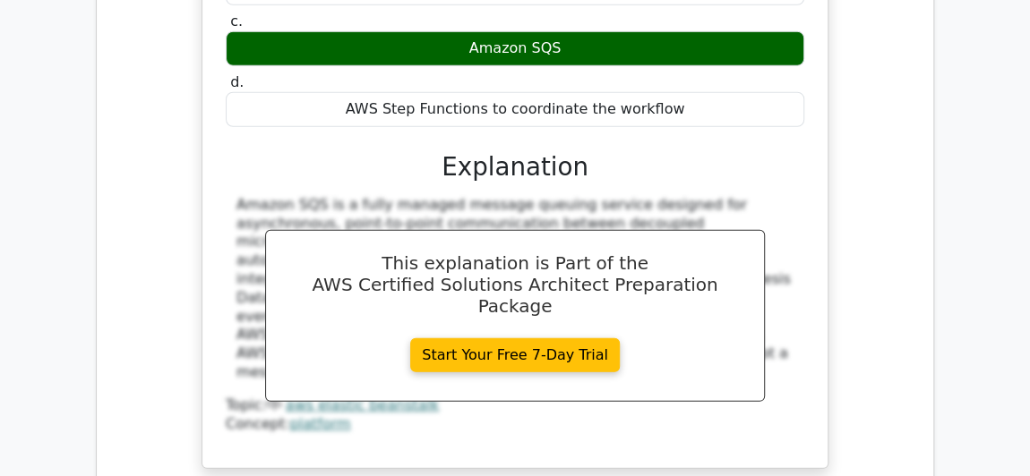
scroll to position [5853, 0]
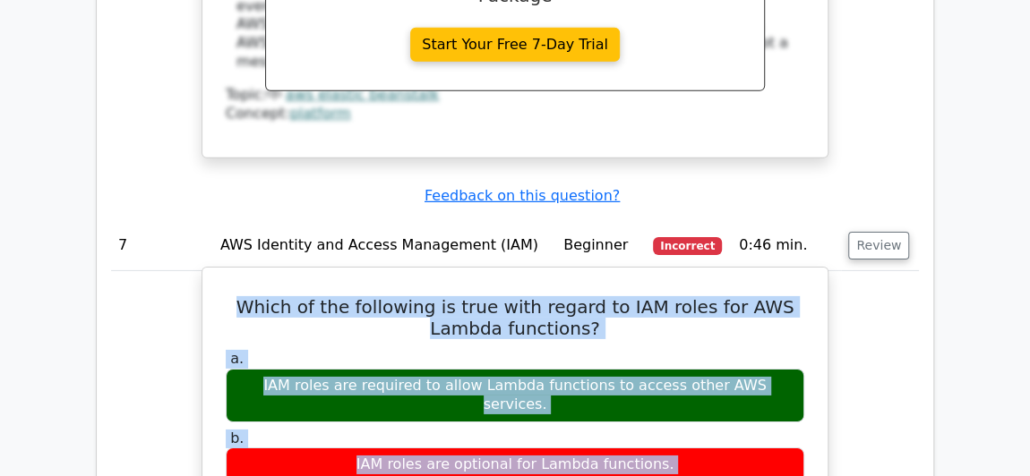
scroll to position [6199, 0]
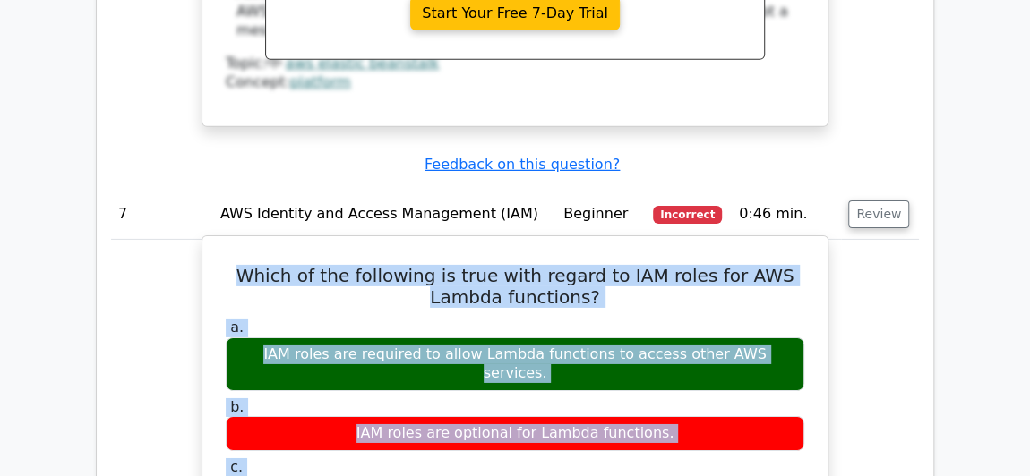
drag, startPoint x: 258, startPoint y: 237, endPoint x: 710, endPoint y: 296, distance: 456.0
copy div "Which of the following is true with regard to IAM roles for AWS Lambda function…"
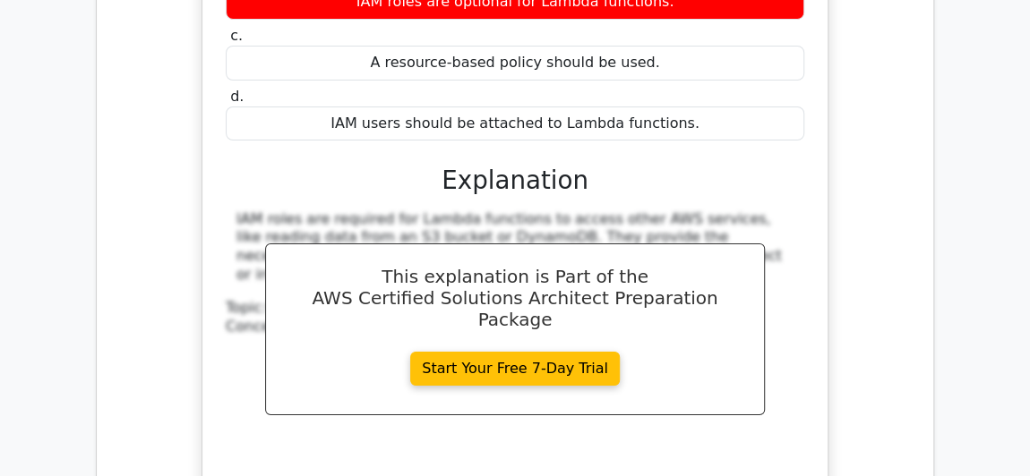
scroll to position [6636, 0]
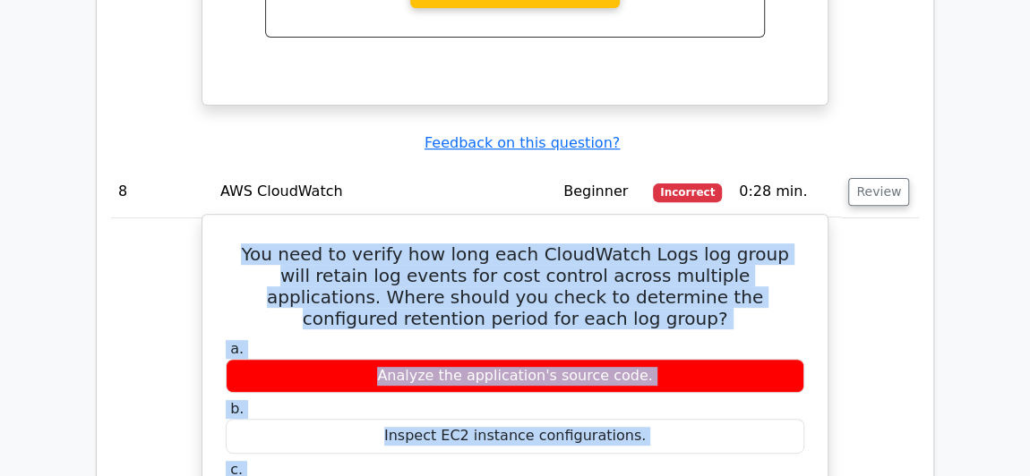
scroll to position [7074, 0]
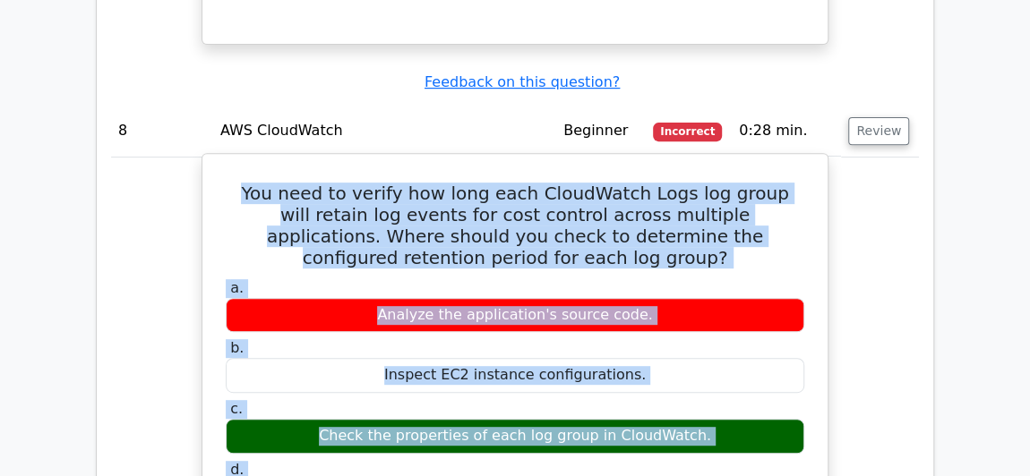
drag, startPoint x: 249, startPoint y: 222, endPoint x: 587, endPoint y: 440, distance: 402.3
click at [587, 440] on div "You need to verify how long each CloudWatch Logs log group will retain log even…" at bounding box center [514, 479] width 611 height 637
copy div "Lor ipsu do sitame con adip elit SeddoEiusm Temp inc utlab etdo magnaa eni admi…"
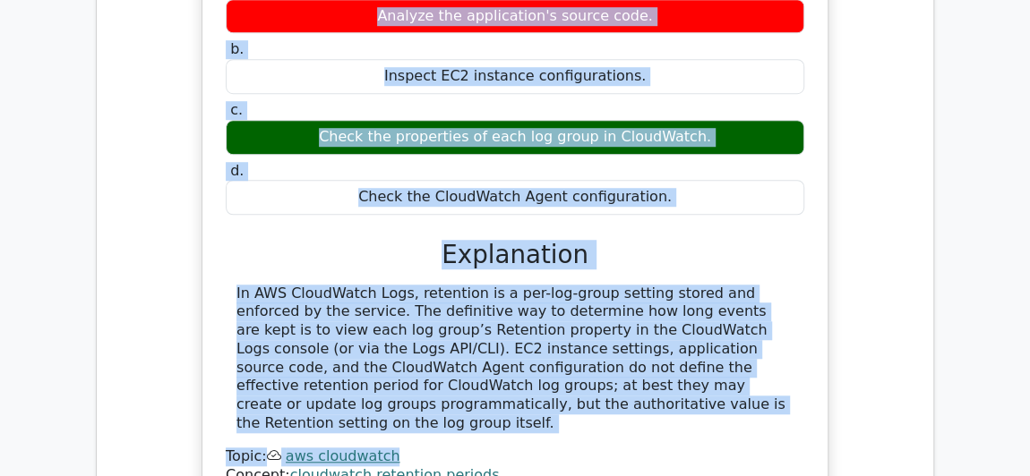
scroll to position [7377, 0]
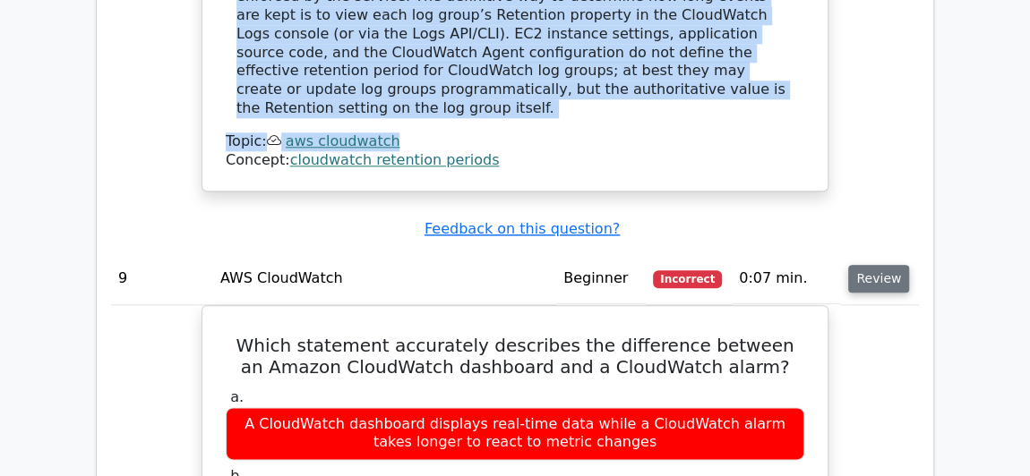
scroll to position [7694, 0]
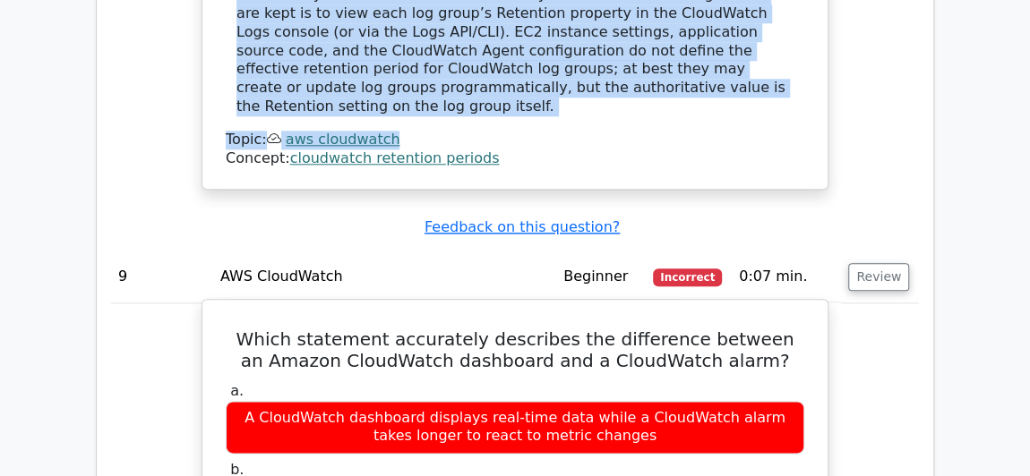
drag, startPoint x: 252, startPoint y: 52, endPoint x: 739, endPoint y: 406, distance: 603.1
copy div "Which statement accurately describes the difference between an Amazon CloudWatc…"
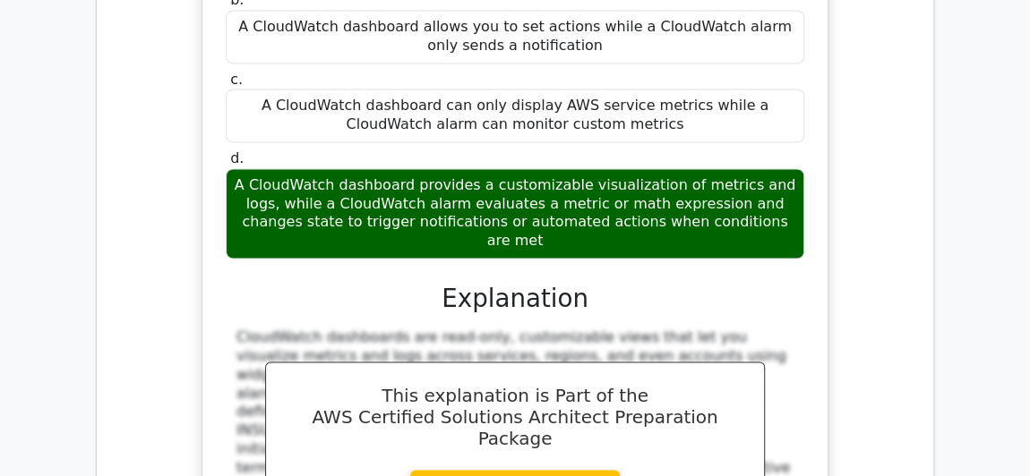
scroll to position [8207, 0]
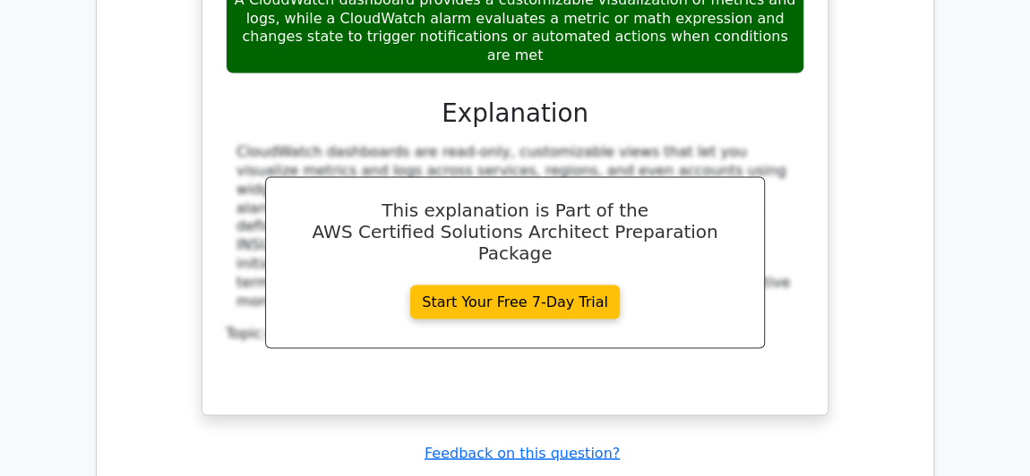
scroll to position [8700, 0]
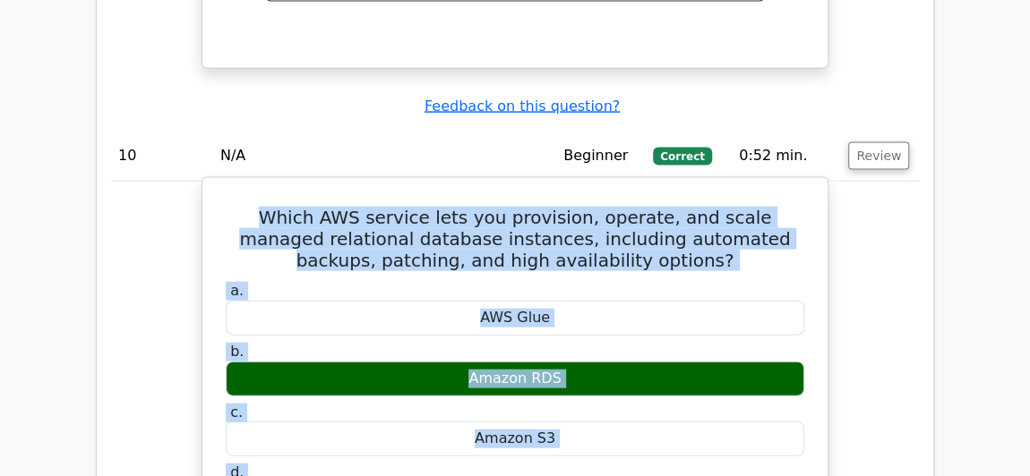
drag, startPoint x: 246, startPoint y: 218, endPoint x: 593, endPoint y: 192, distance: 347.4
copy div "Which AWS service lets you provision, operate, and scale managed relational dat…"
